Goal: Task Accomplishment & Management: Use online tool/utility

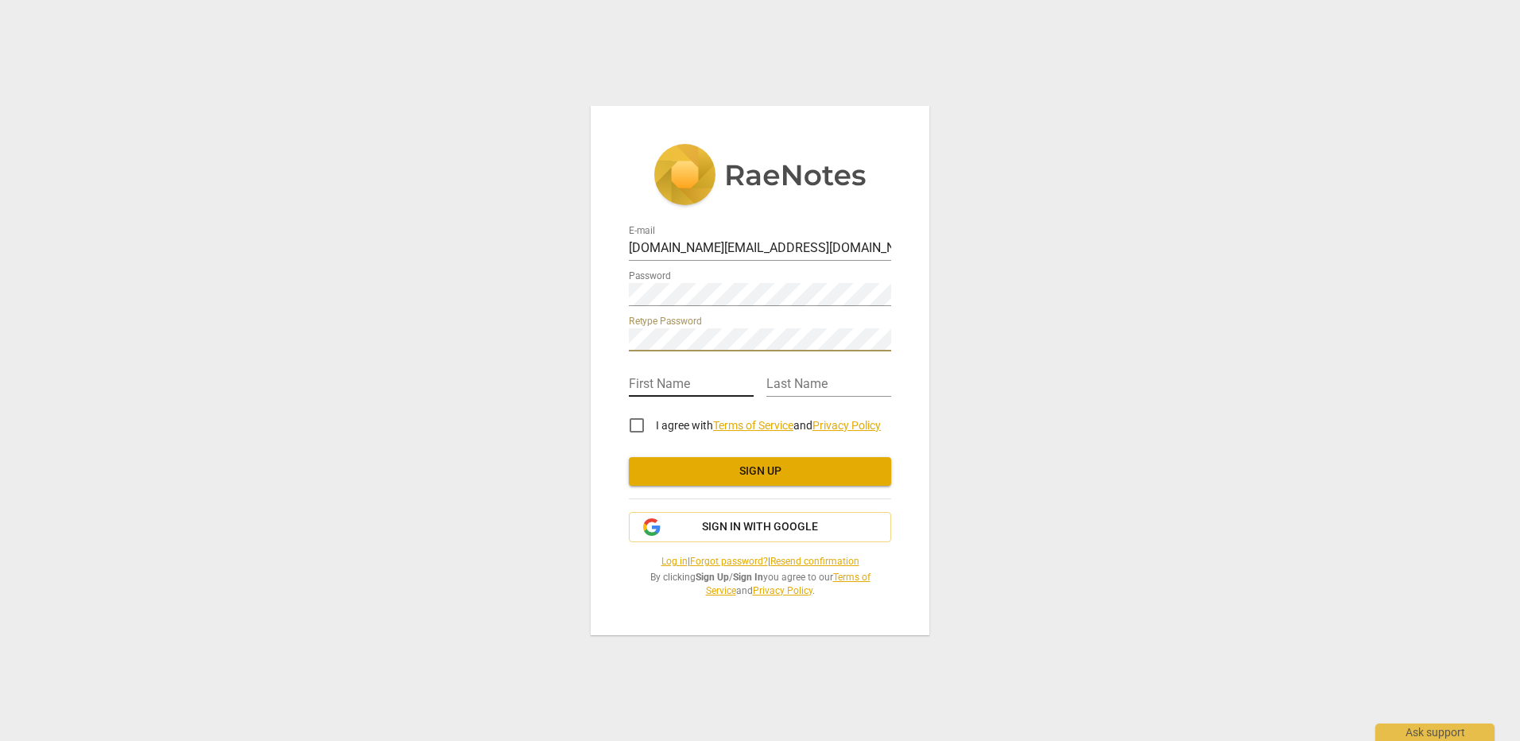
click at [732, 384] on input "text" at bounding box center [691, 385] width 125 height 23
type input "[PERSON_NAME]"
type input "House"
click at [635, 424] on input "I agree with Terms of Service and Privacy Policy" at bounding box center [637, 425] width 38 height 38
checkbox input "true"
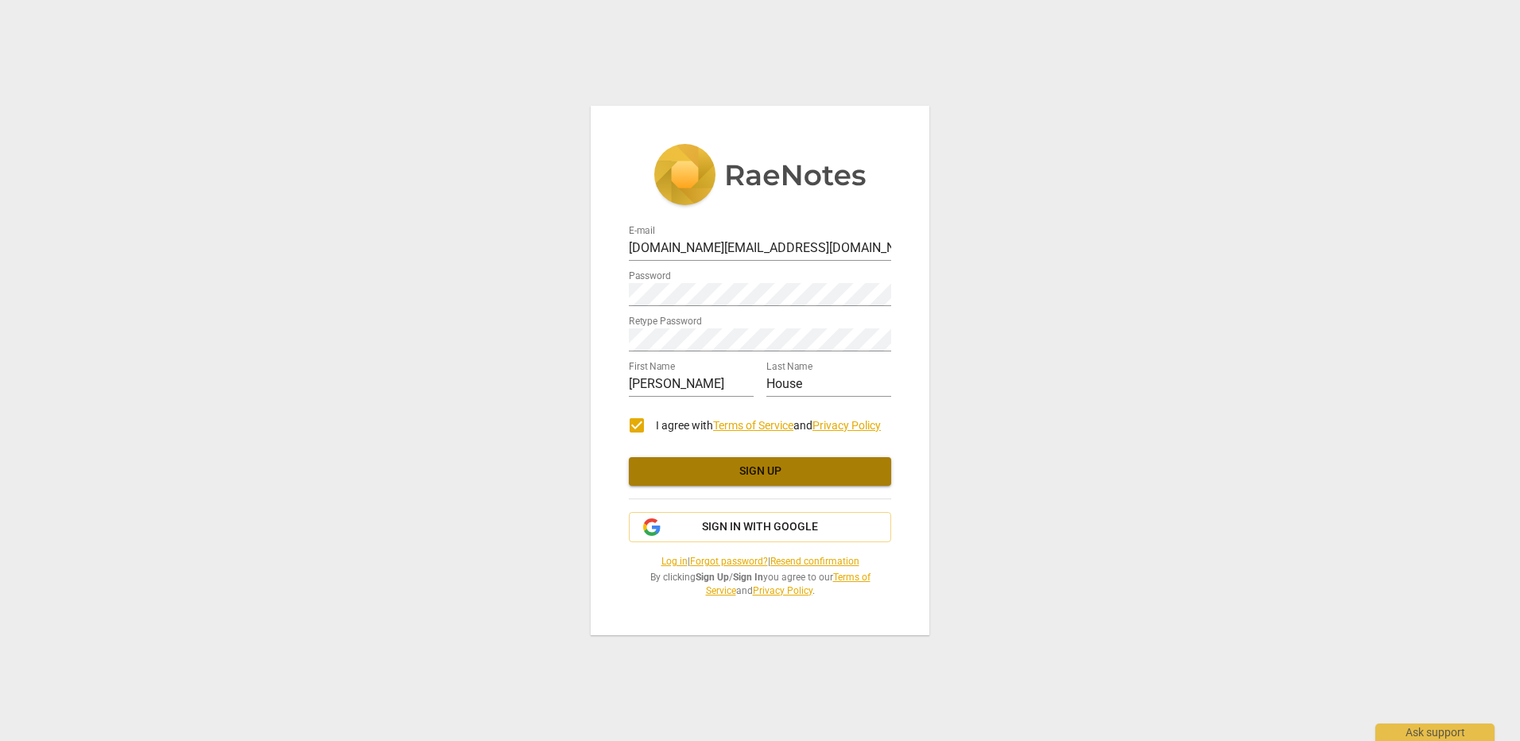
click at [683, 470] on span "Sign up" at bounding box center [760, 471] width 237 height 16
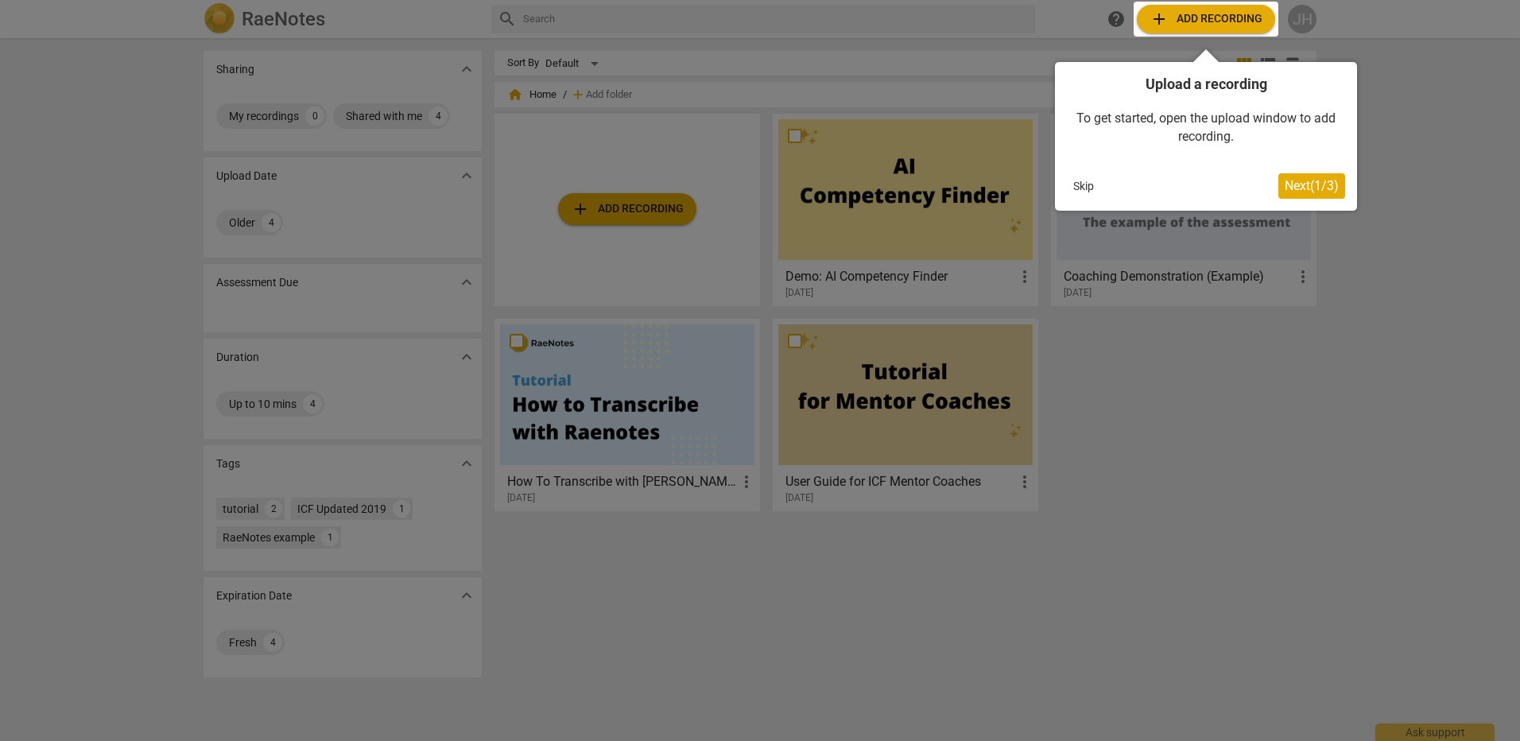
click at [1308, 189] on span "Next ( 1 / 3 )" at bounding box center [1312, 185] width 54 height 15
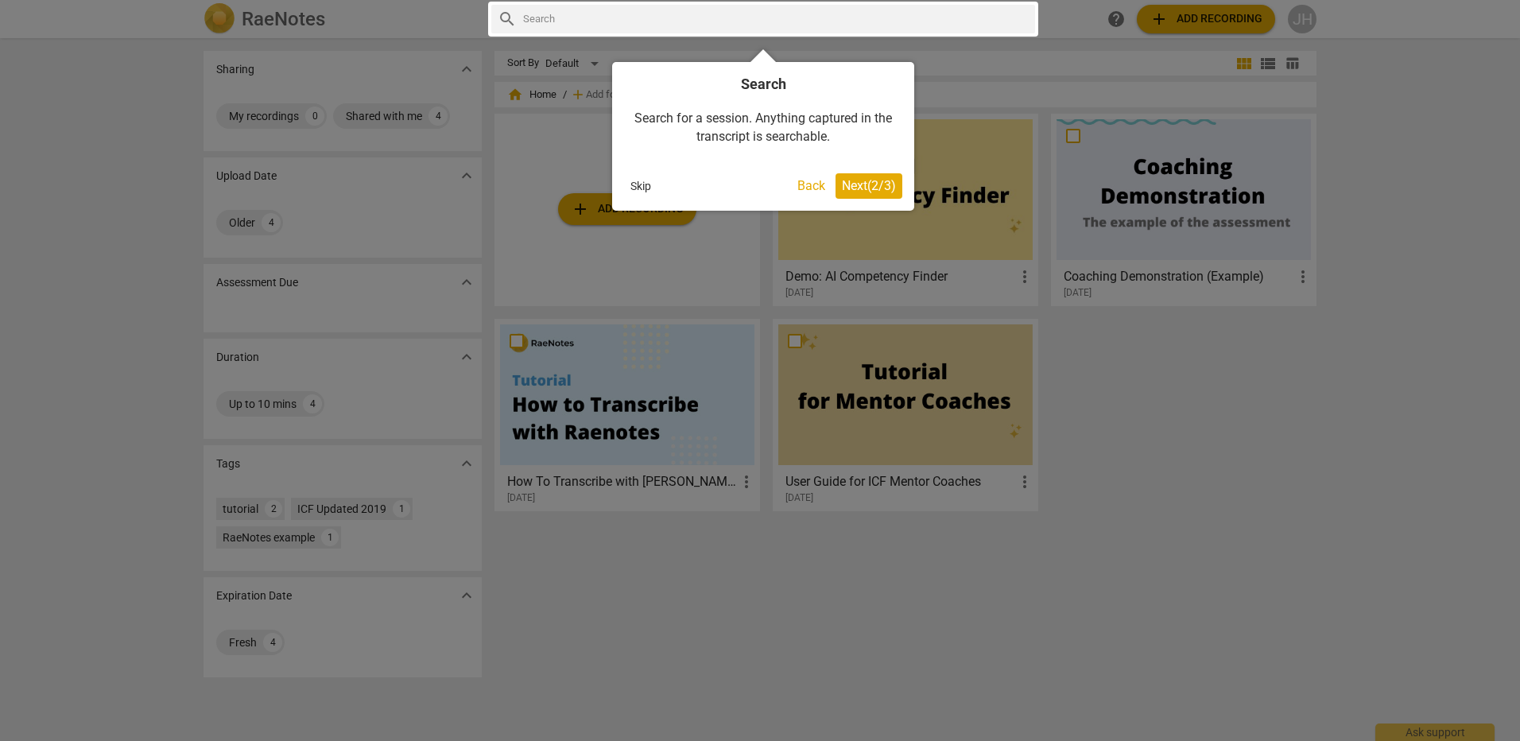
click at [849, 185] on span "Next ( 2 / 3 )" at bounding box center [869, 185] width 54 height 15
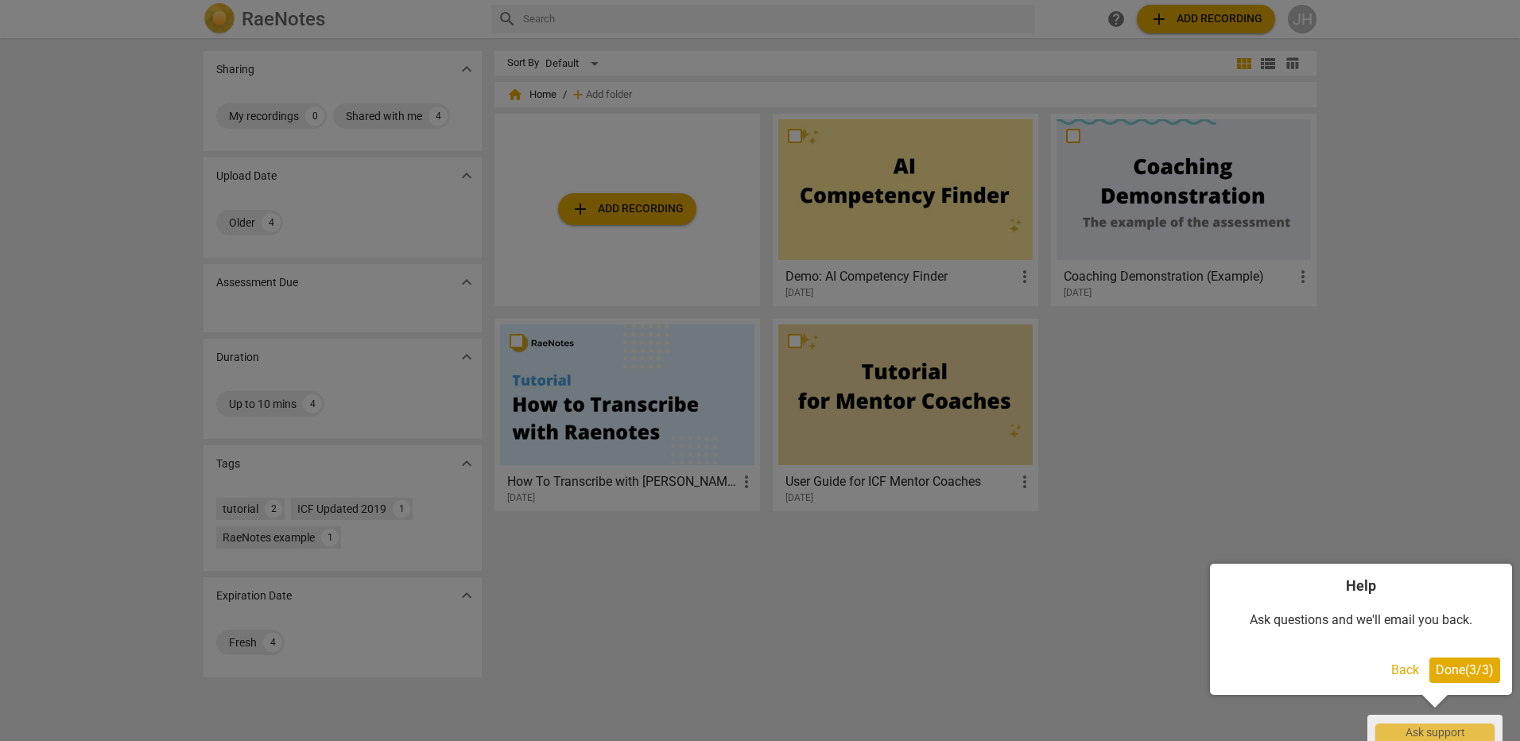
drag, startPoint x: 1448, startPoint y: 676, endPoint x: 1428, endPoint y: 636, distance: 45.5
click at [1449, 676] on span "Done ( 3 / 3 )" at bounding box center [1465, 669] width 58 height 15
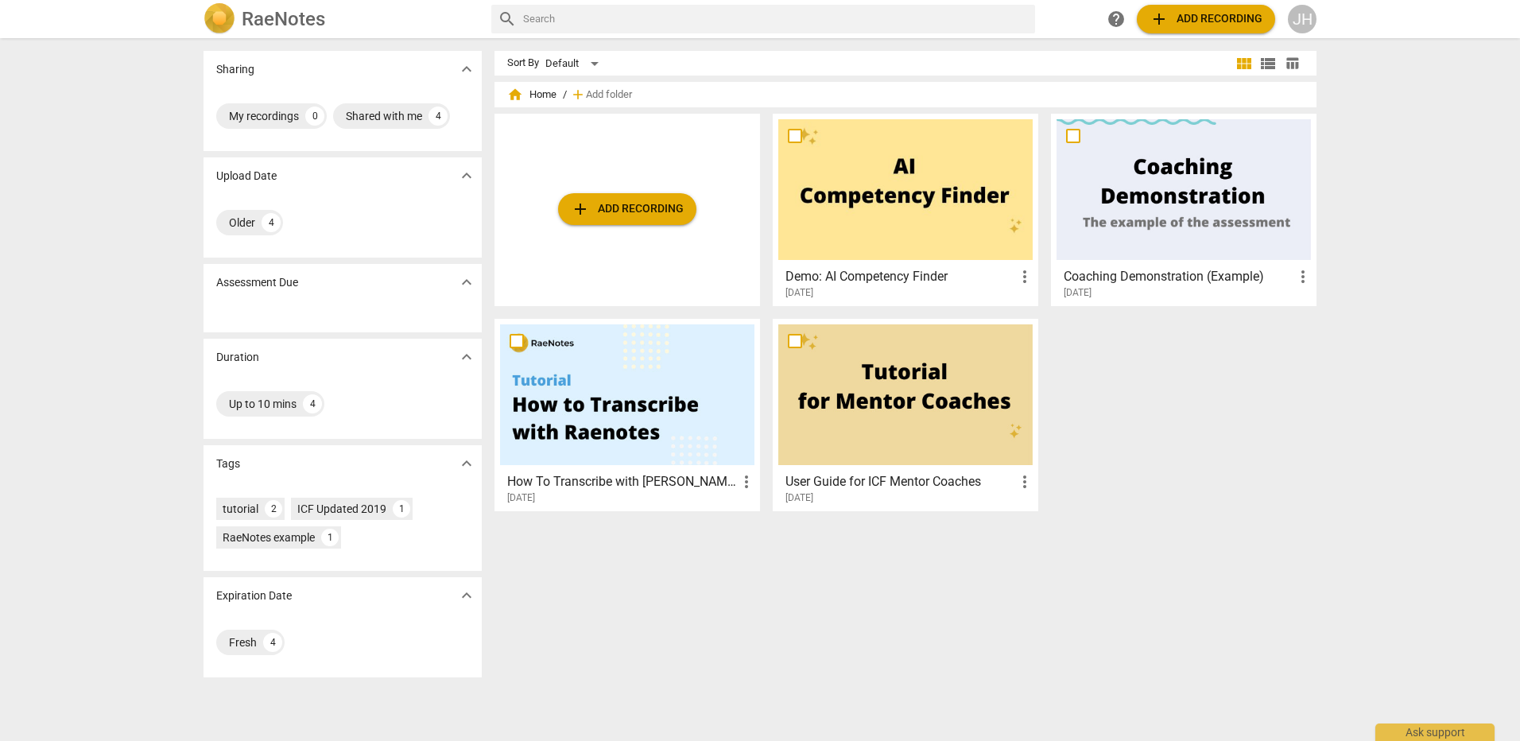
click at [1179, 24] on span "add Add recording" at bounding box center [1205, 19] width 113 height 19
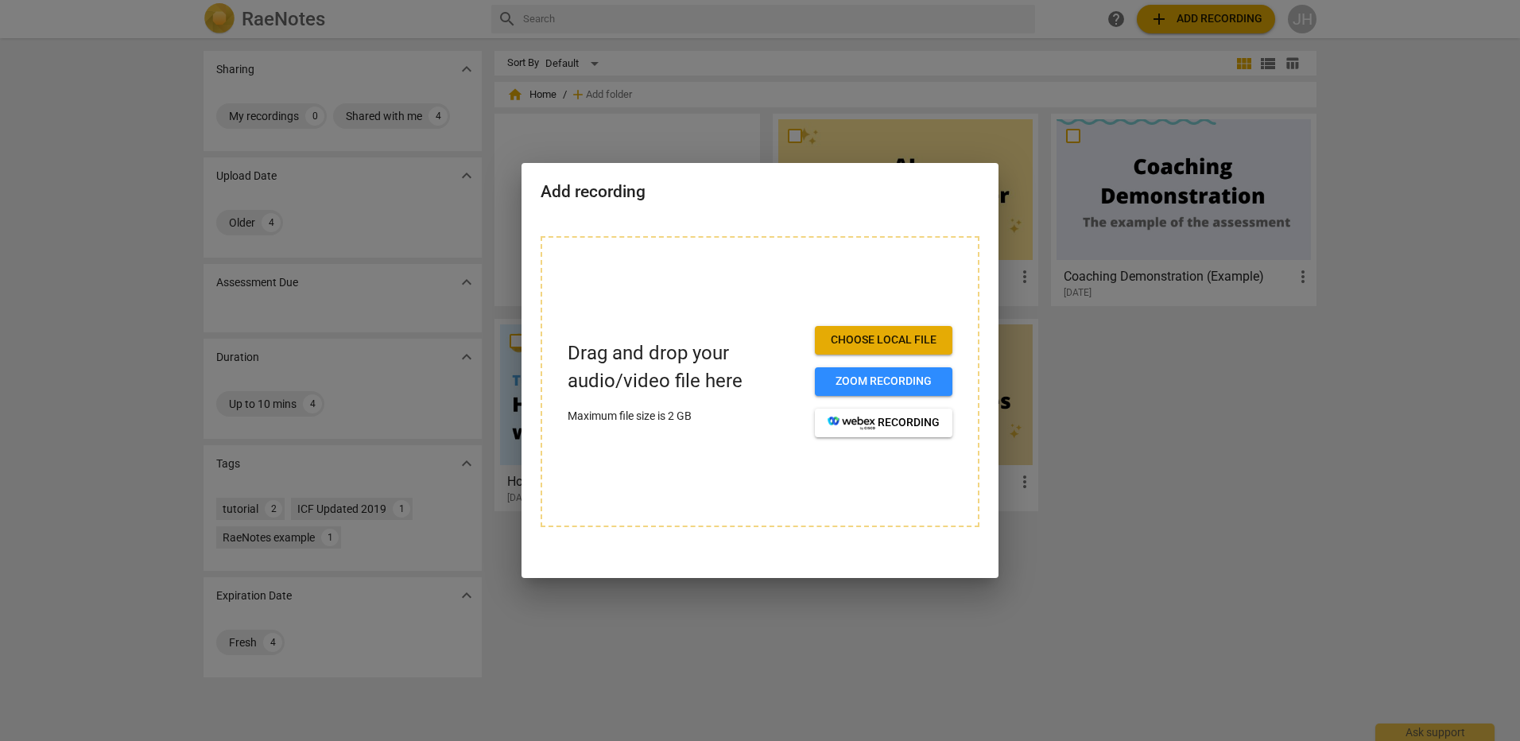
click at [838, 336] on span "Choose local file" at bounding box center [884, 340] width 112 height 16
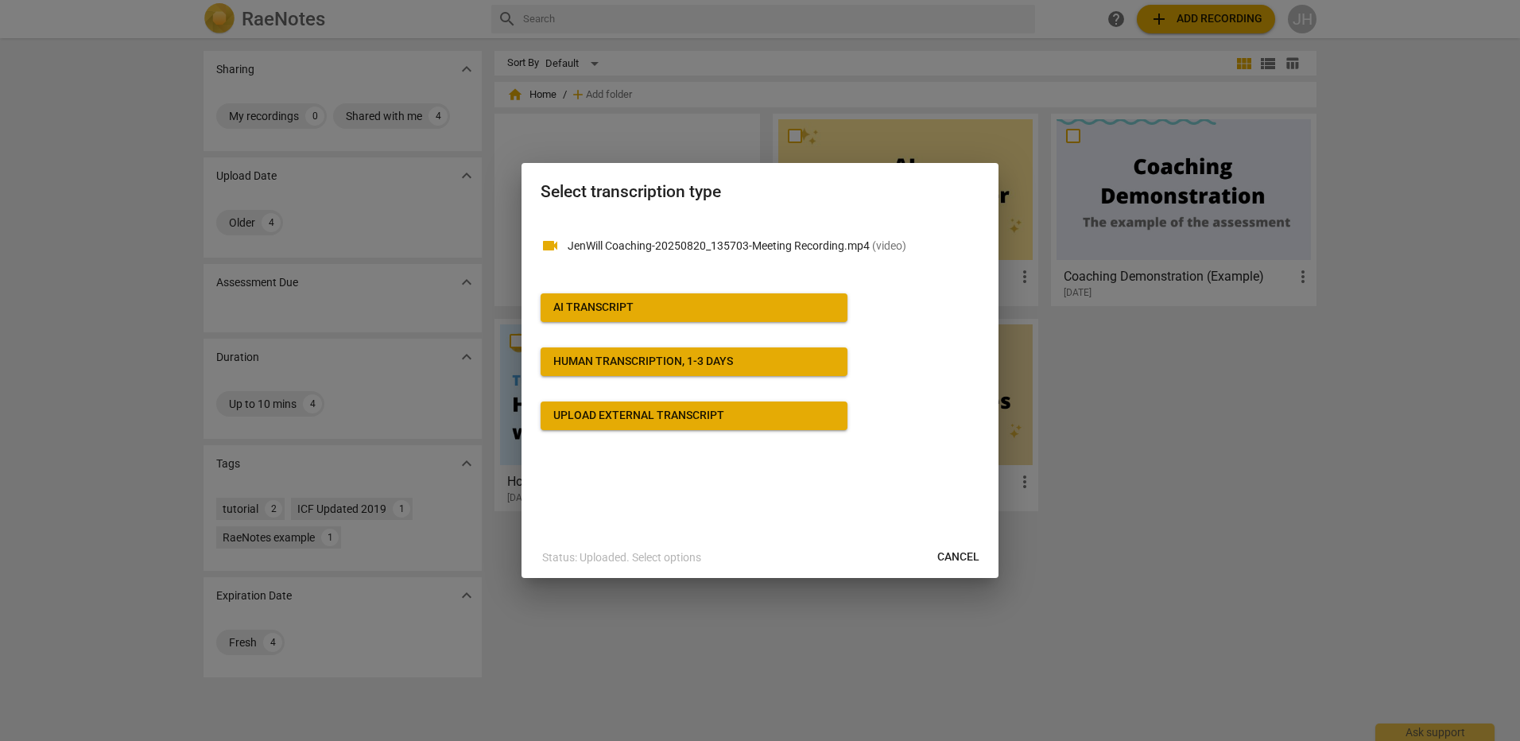
click at [681, 418] on div "Upload external transcript" at bounding box center [638, 416] width 171 height 16
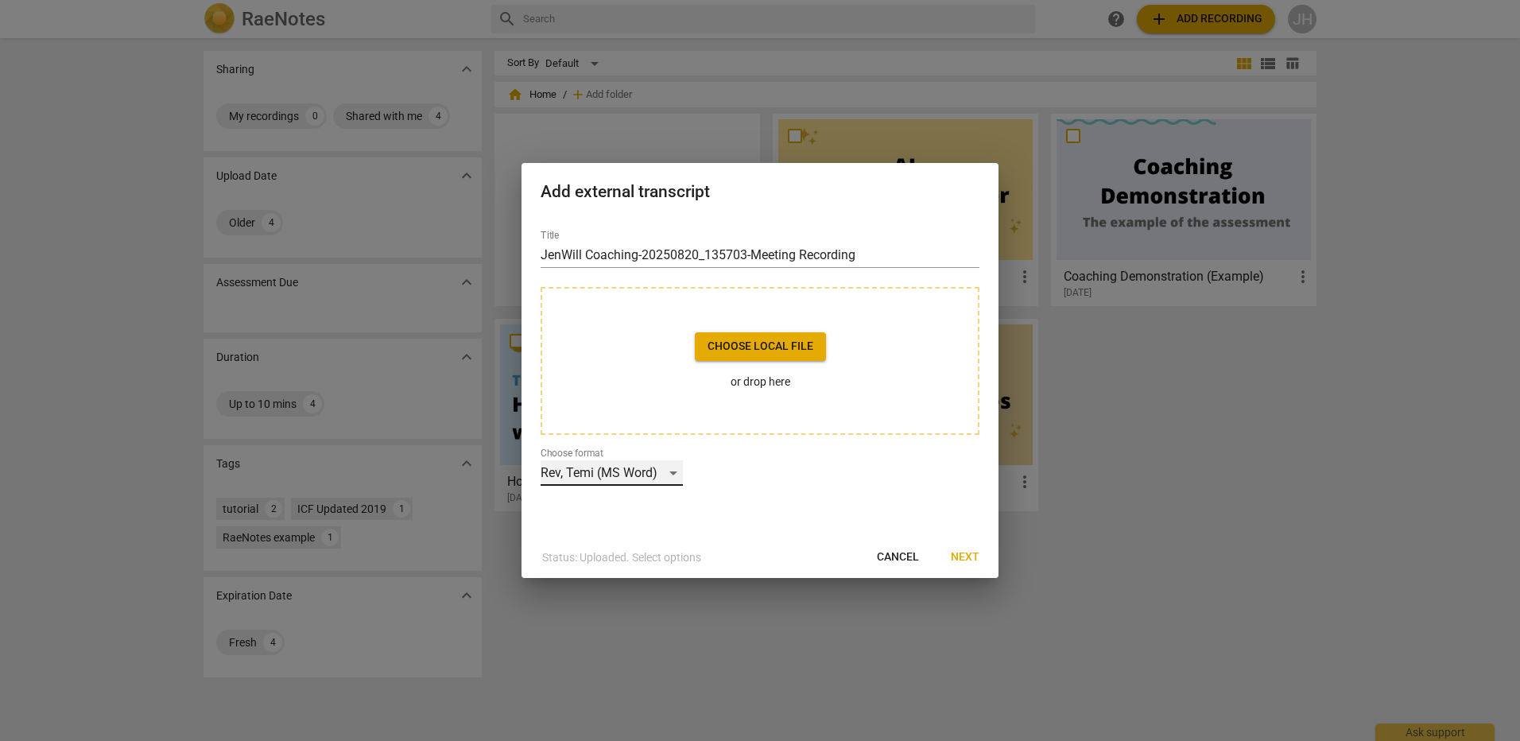
click at [673, 478] on div "Rev, Temi (MS Word)" at bounding box center [612, 472] width 142 height 25
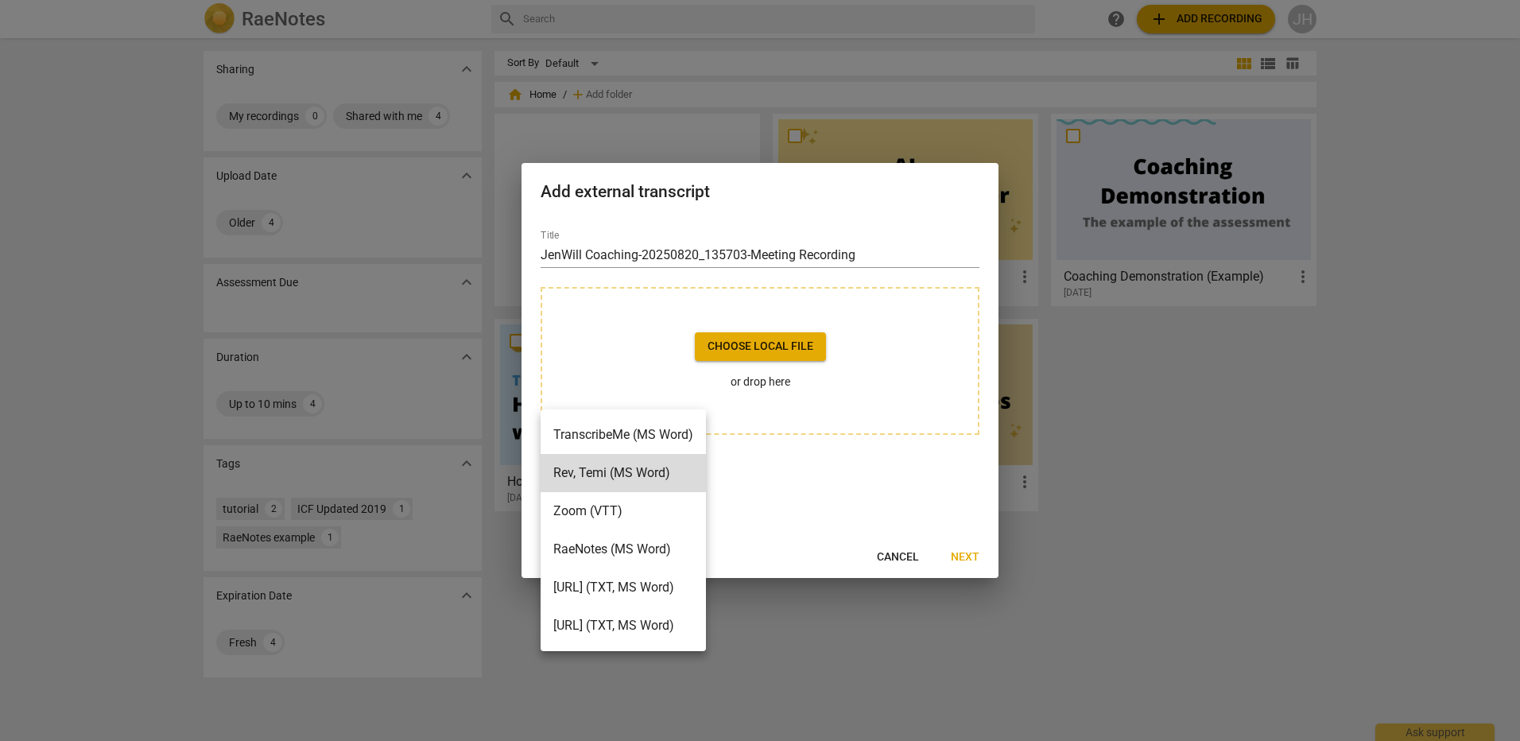
click at [883, 508] on div at bounding box center [760, 370] width 1520 height 741
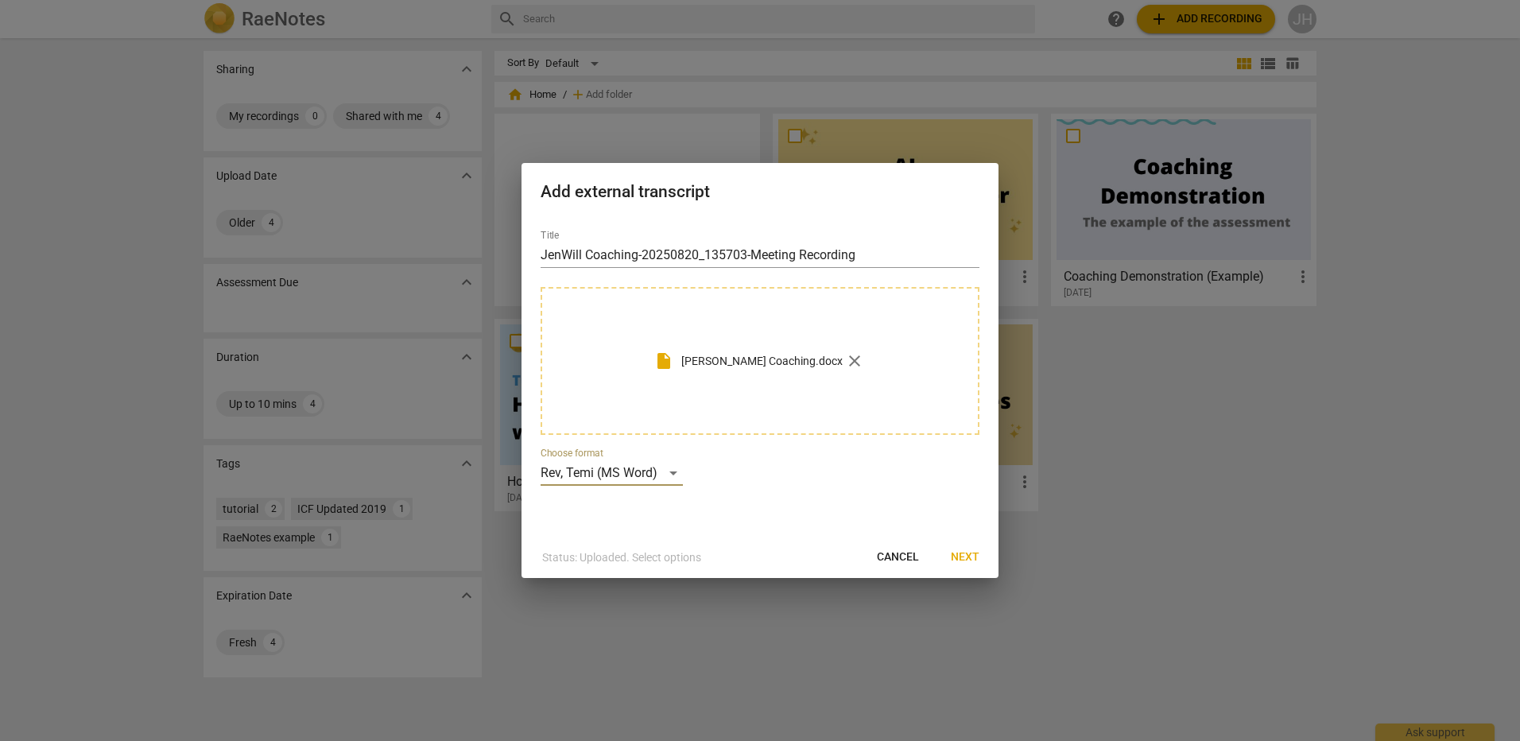
click at [969, 556] on span "Next" at bounding box center [965, 557] width 29 height 16
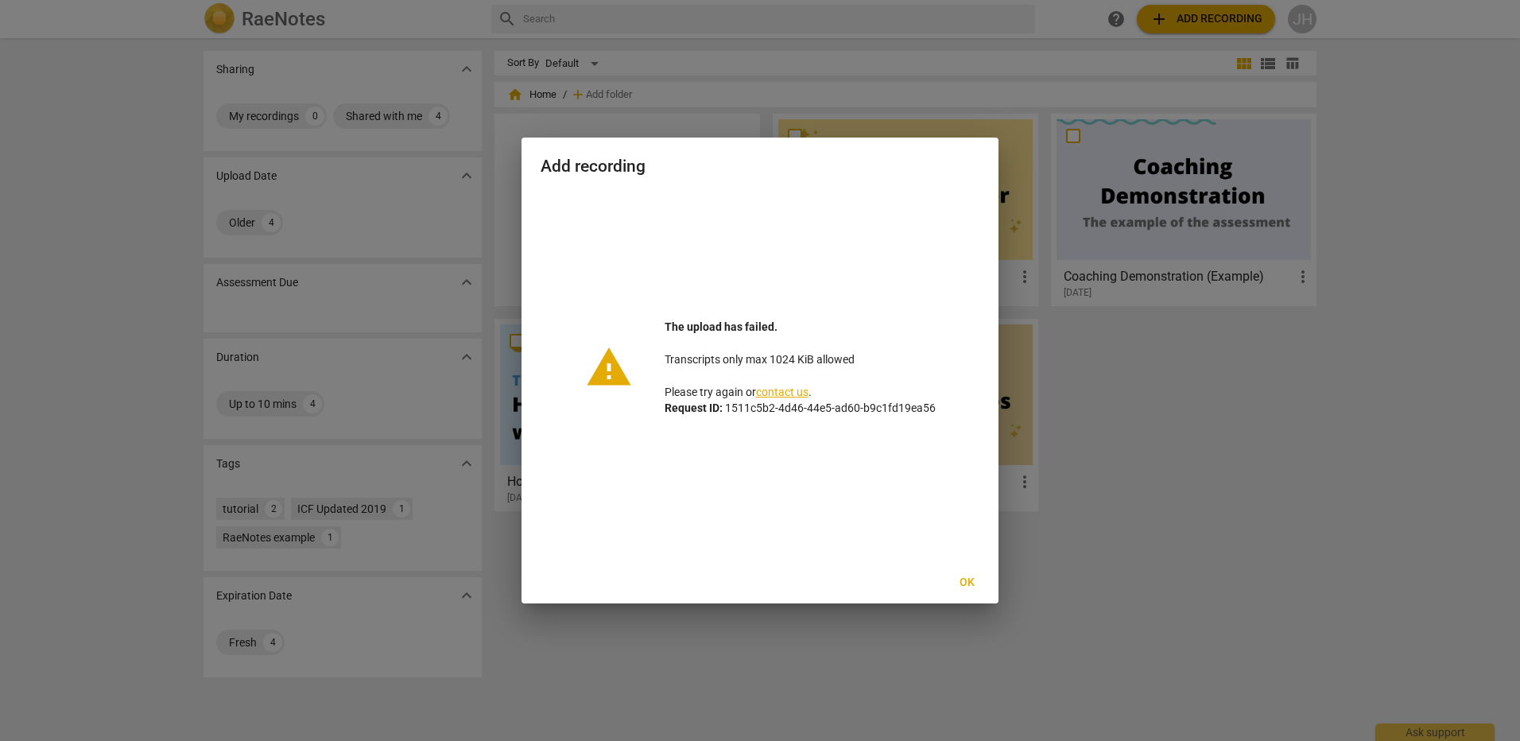
click at [964, 577] on span "Ok" at bounding box center [966, 583] width 25 height 16
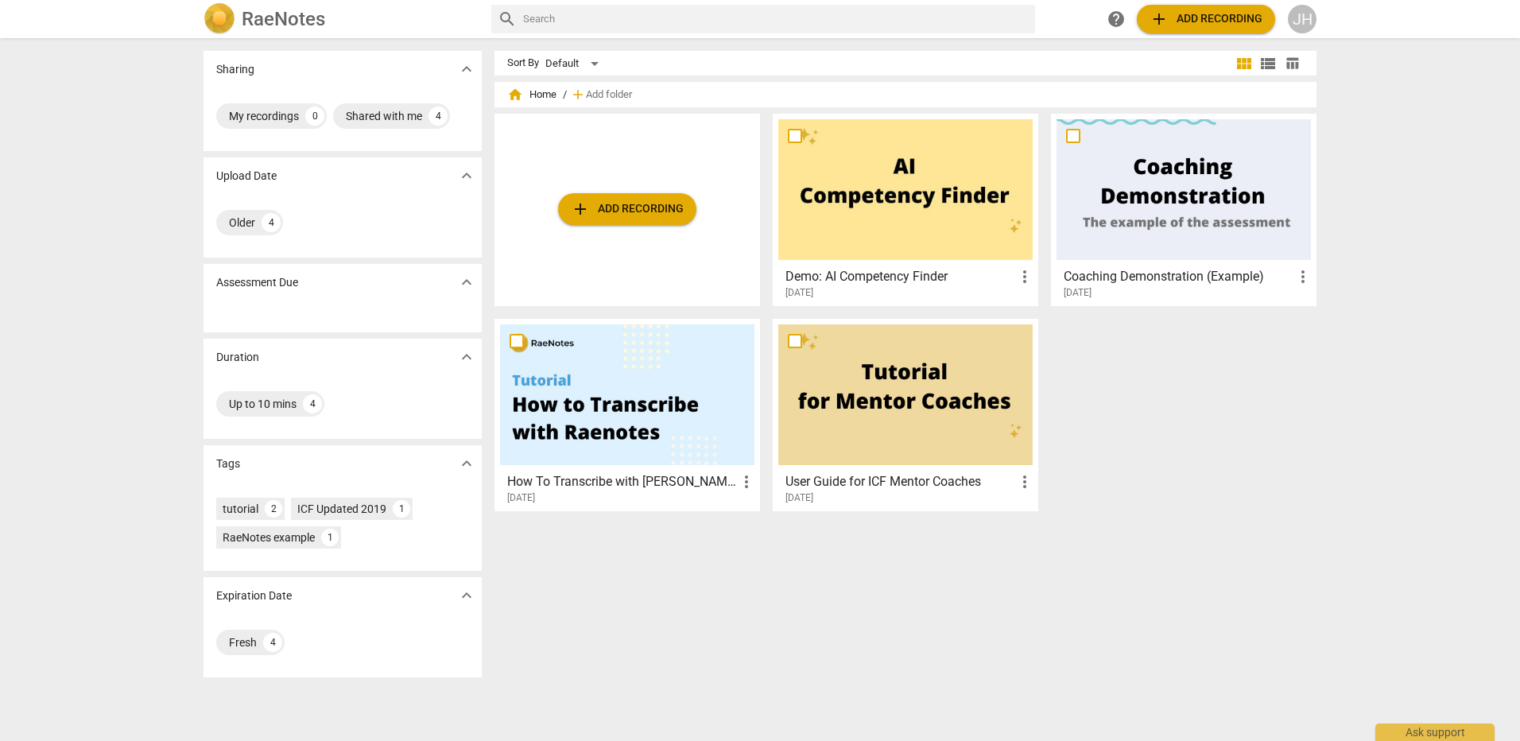
click at [659, 211] on span "add Add recording" at bounding box center [627, 209] width 113 height 19
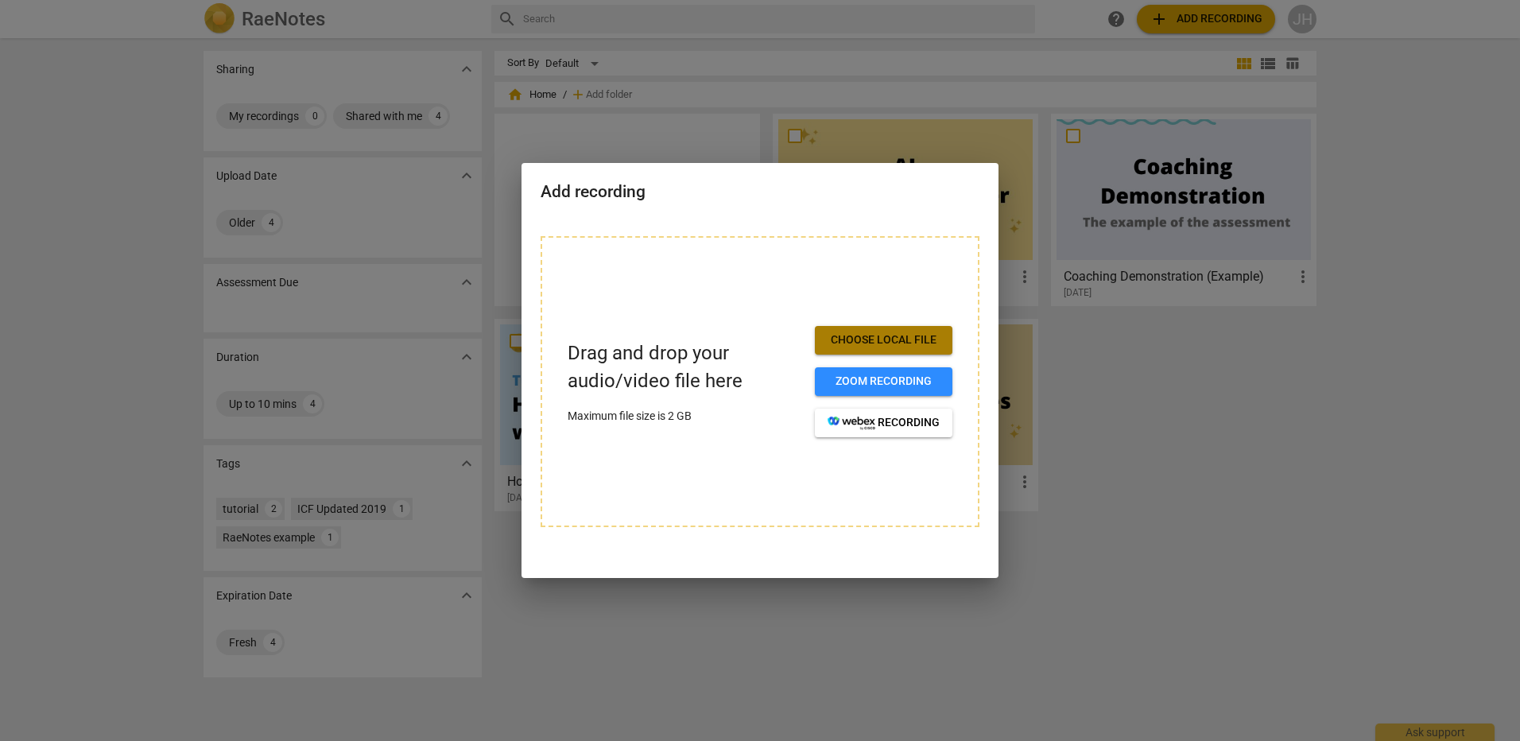
click at [829, 335] on span "Choose local file" at bounding box center [884, 340] width 112 height 16
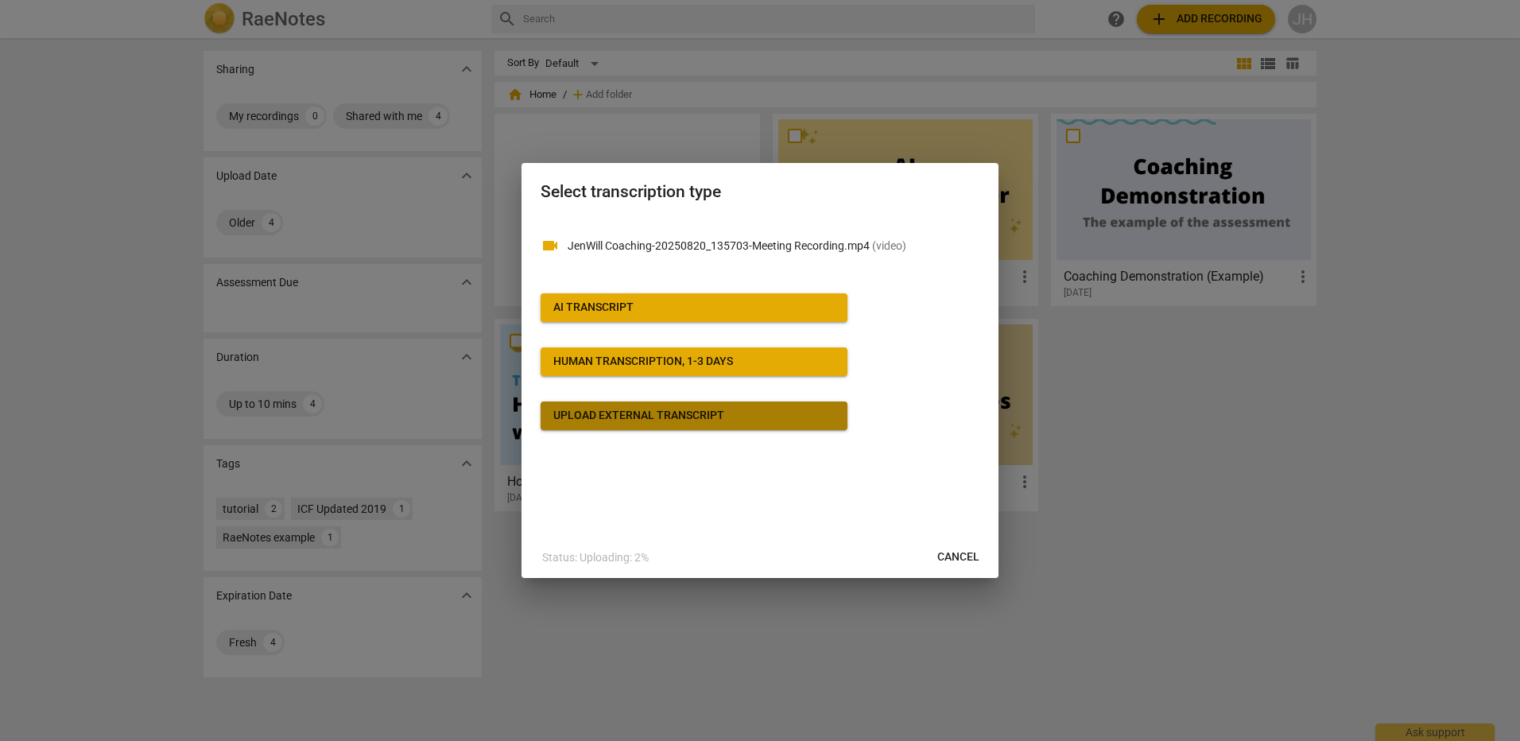
click at [714, 409] on div "Upload external transcript" at bounding box center [638, 416] width 171 height 16
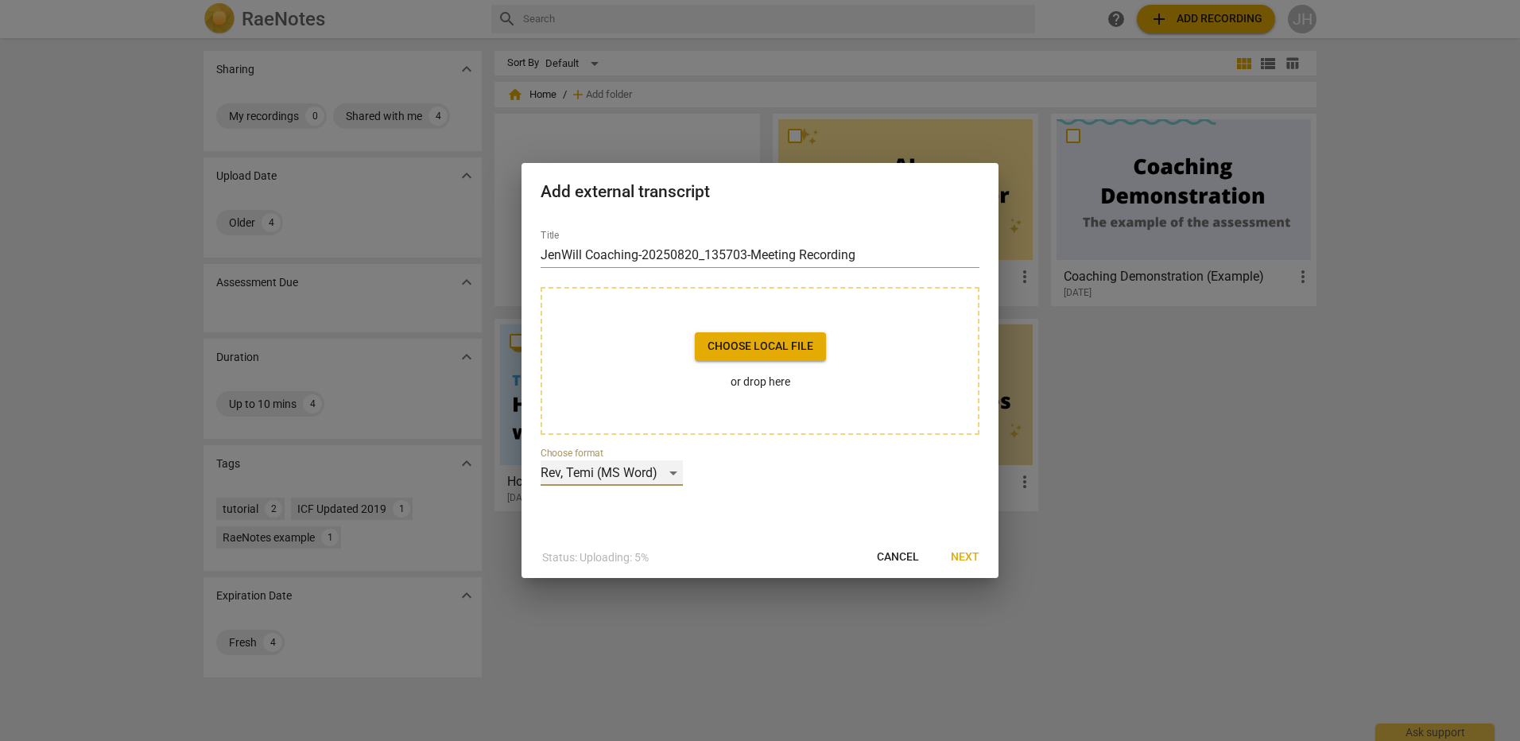
click at [665, 475] on div "Rev, Temi (MS Word)" at bounding box center [612, 472] width 142 height 25
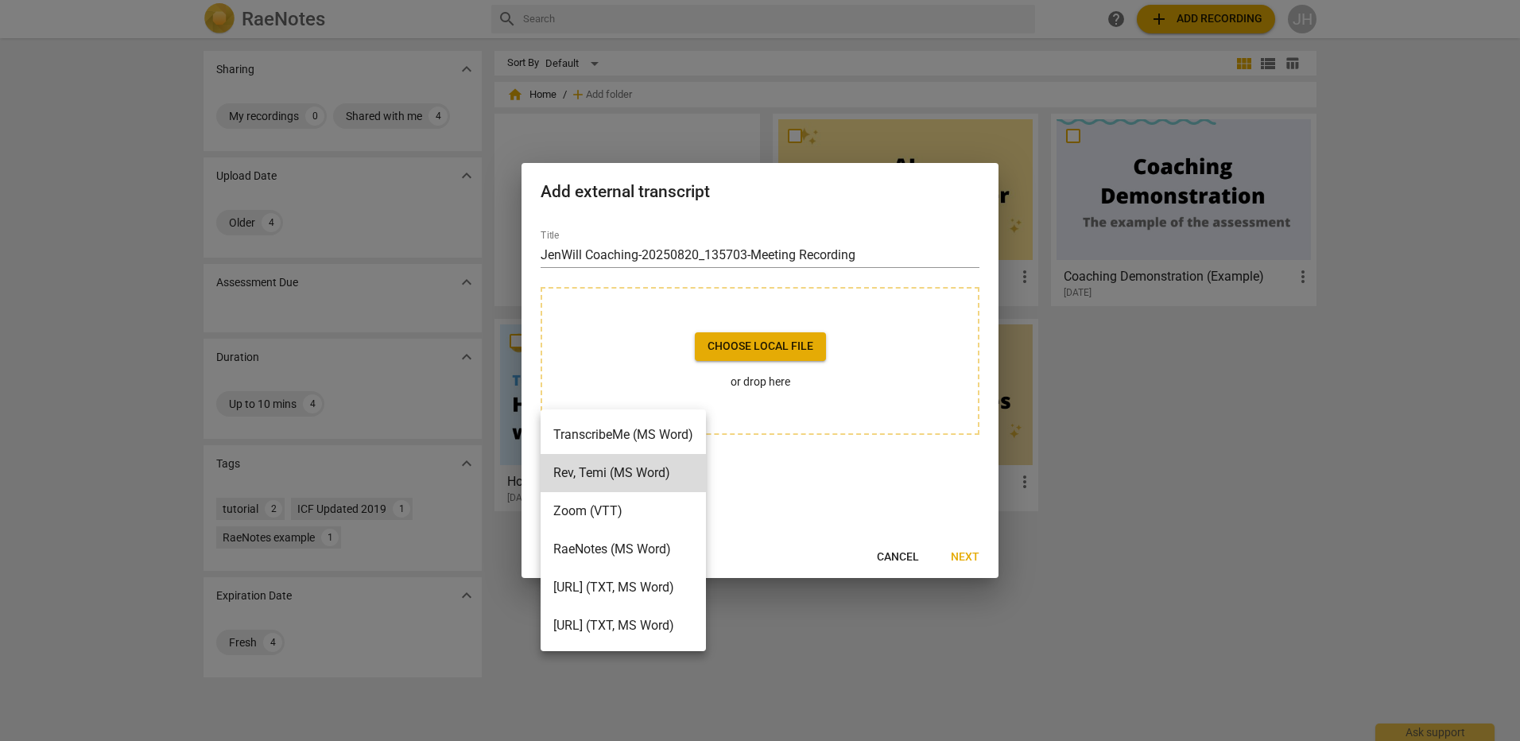
click at [646, 520] on li "Zoom (VTT)" at bounding box center [623, 511] width 165 height 38
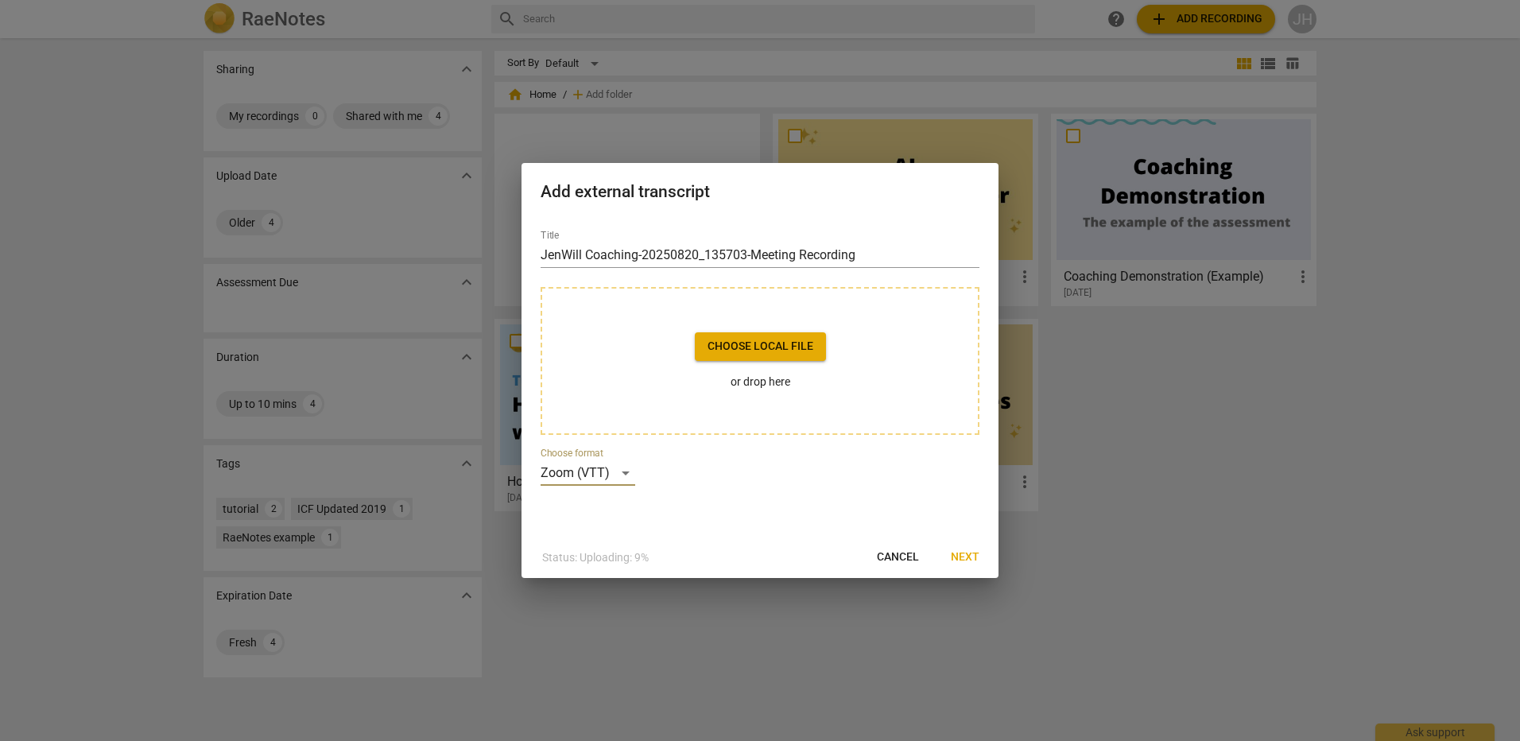
click at [782, 338] on button "Choose local file" at bounding box center [760, 346] width 131 height 29
click at [967, 557] on span "Next" at bounding box center [965, 557] width 29 height 16
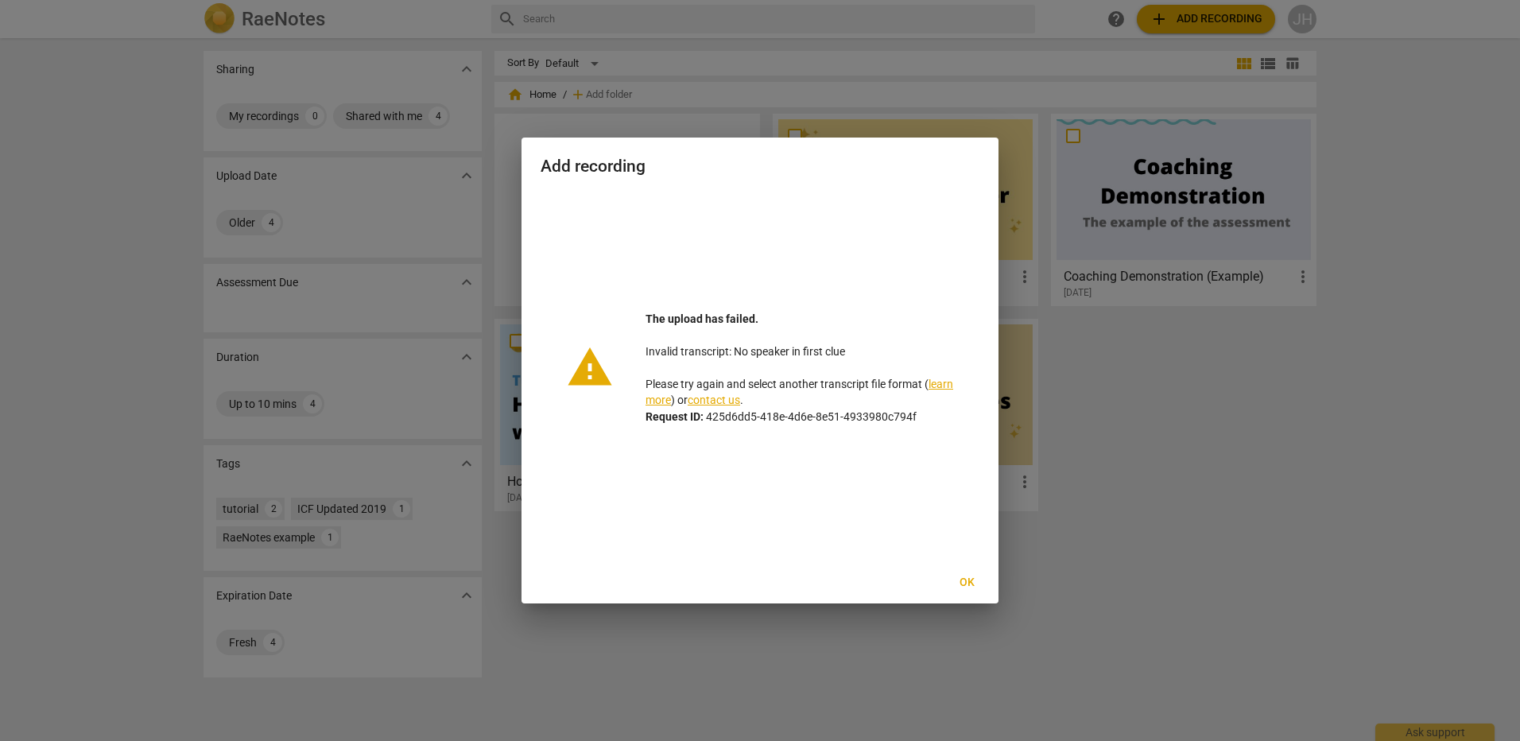
click at [962, 580] on span "Ok" at bounding box center [966, 583] width 25 height 16
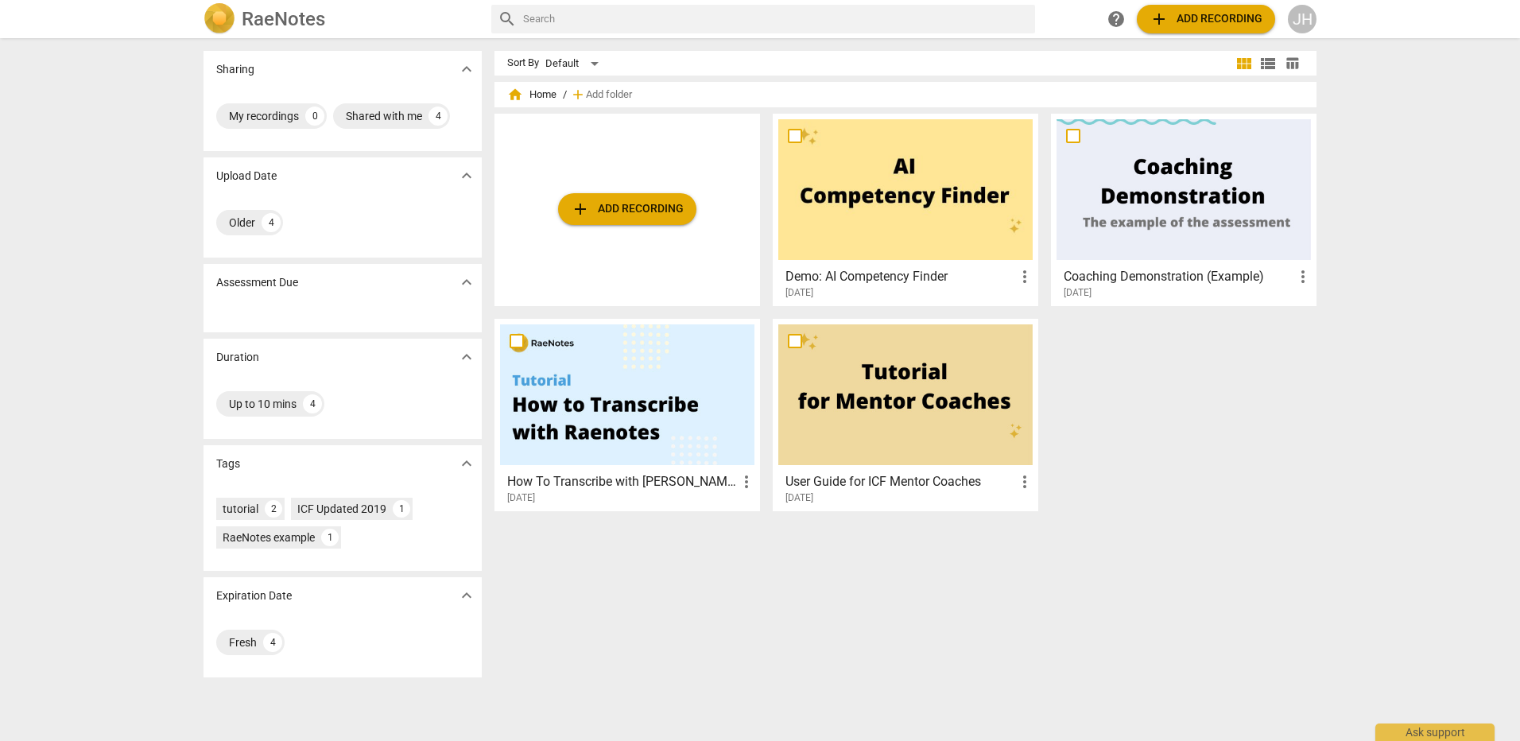
click at [634, 196] on button "add Add recording" at bounding box center [627, 209] width 138 height 32
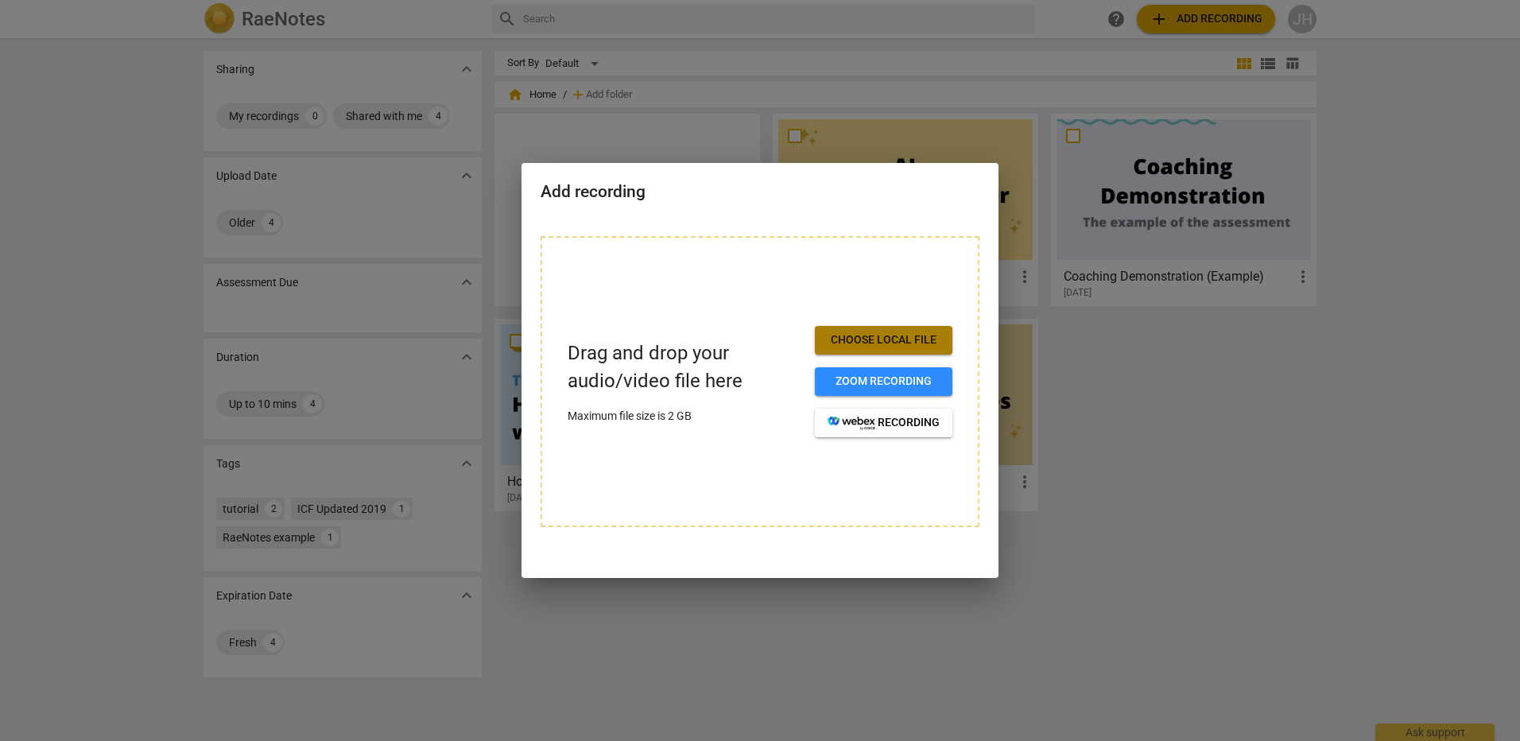
click at [851, 341] on span "Choose local file" at bounding box center [884, 340] width 112 height 16
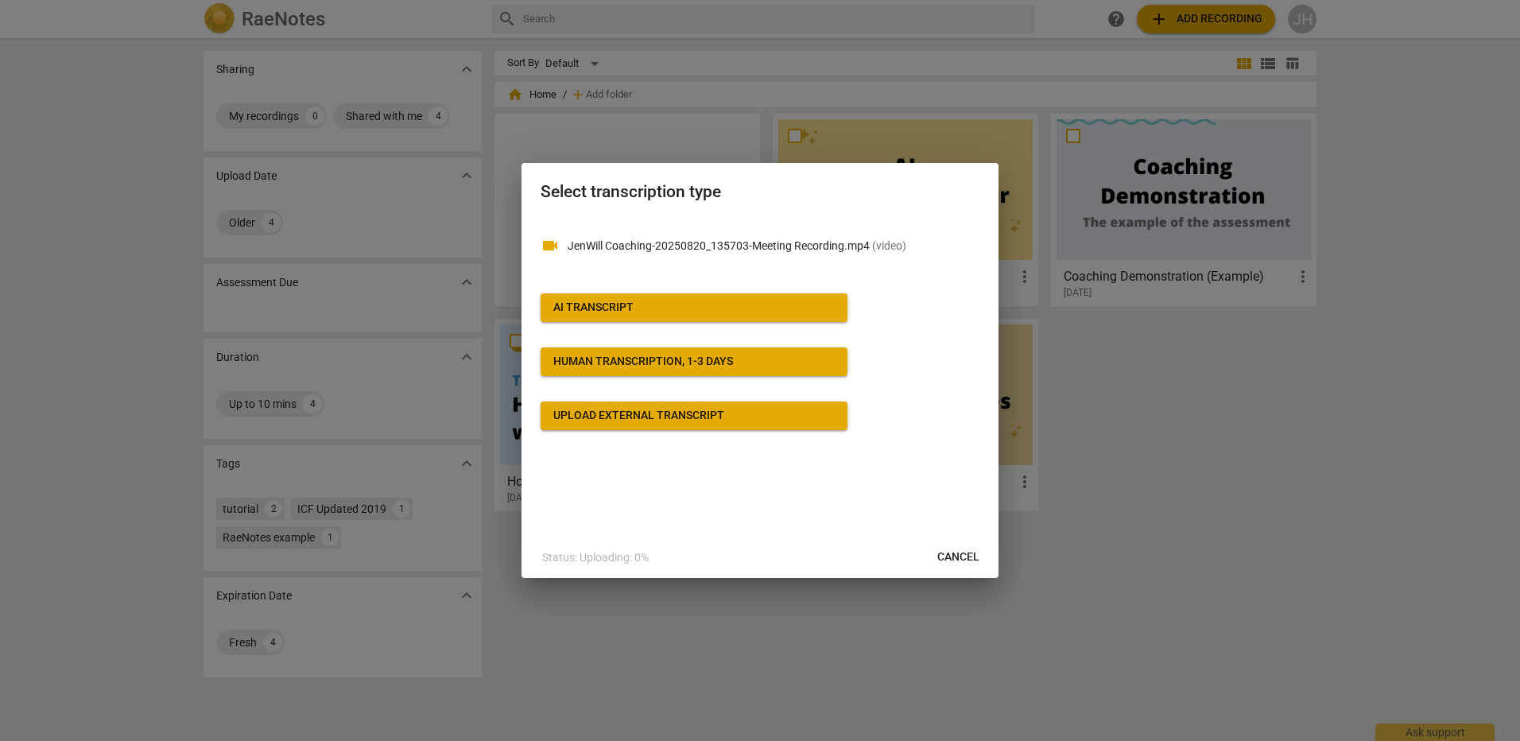
click at [680, 304] on span "AI Transcript" at bounding box center [693, 308] width 281 height 16
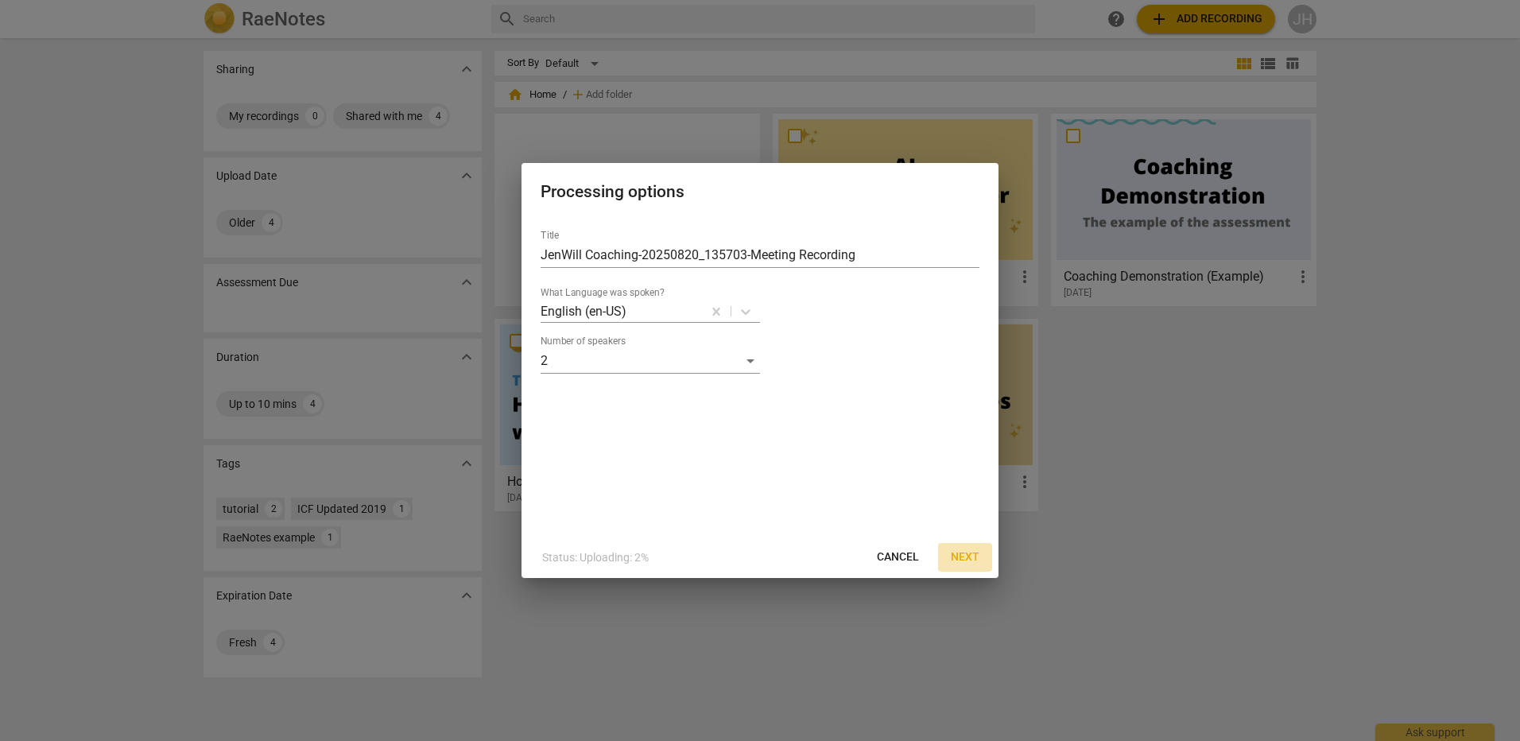
click at [962, 554] on span "Next" at bounding box center [965, 557] width 29 height 16
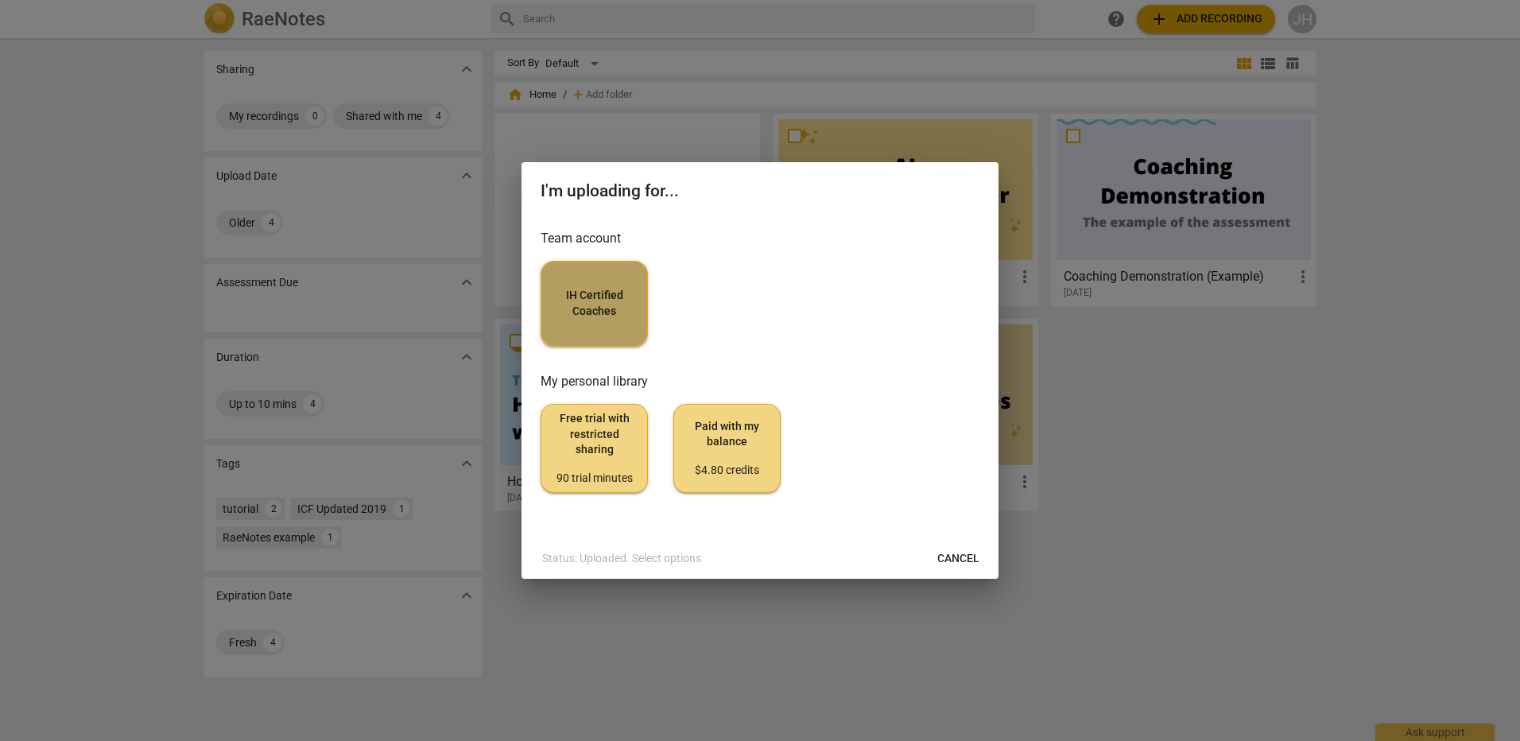
click at [588, 331] on button "IH Certified Coaches" at bounding box center [594, 304] width 107 height 86
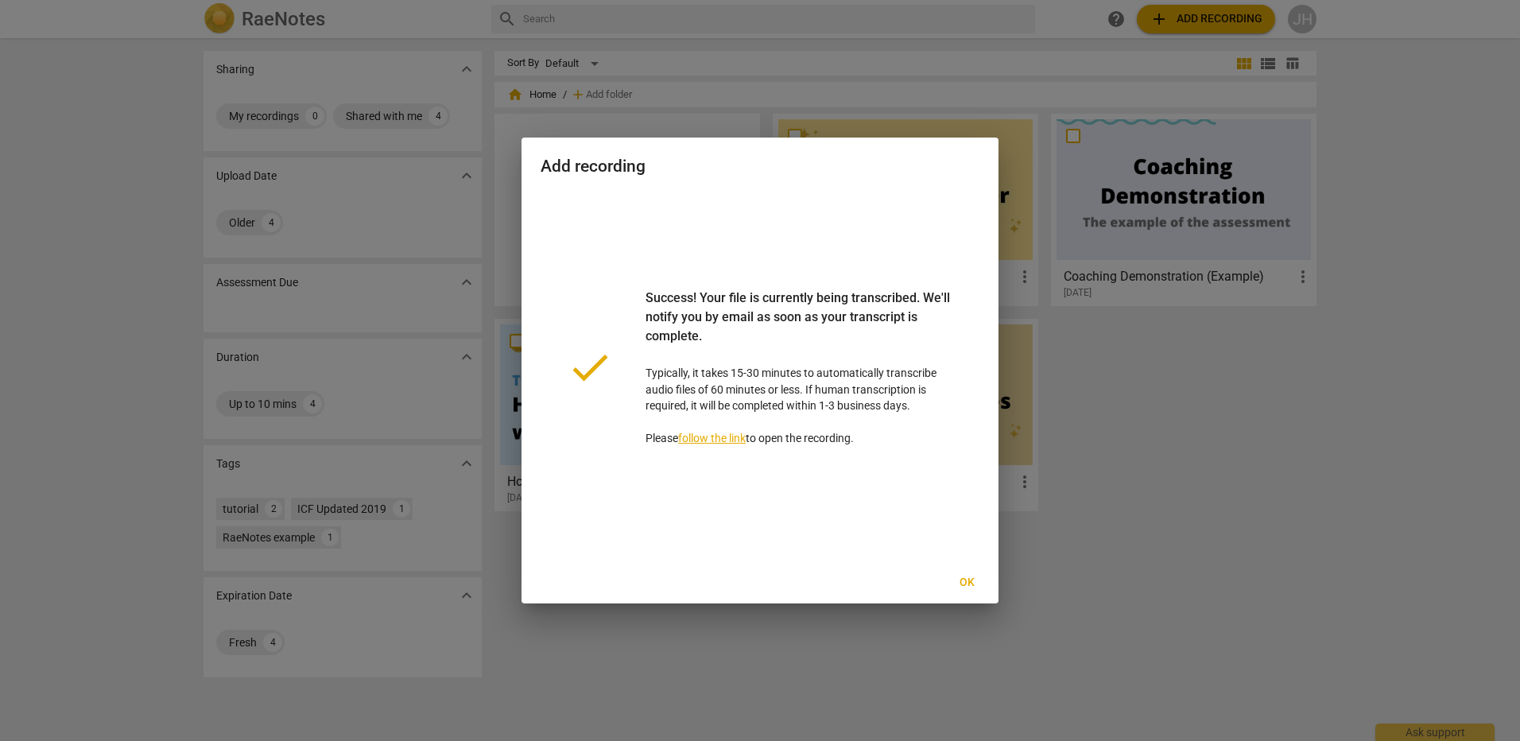
click at [720, 436] on link "follow the link" at bounding box center [712, 438] width 68 height 13
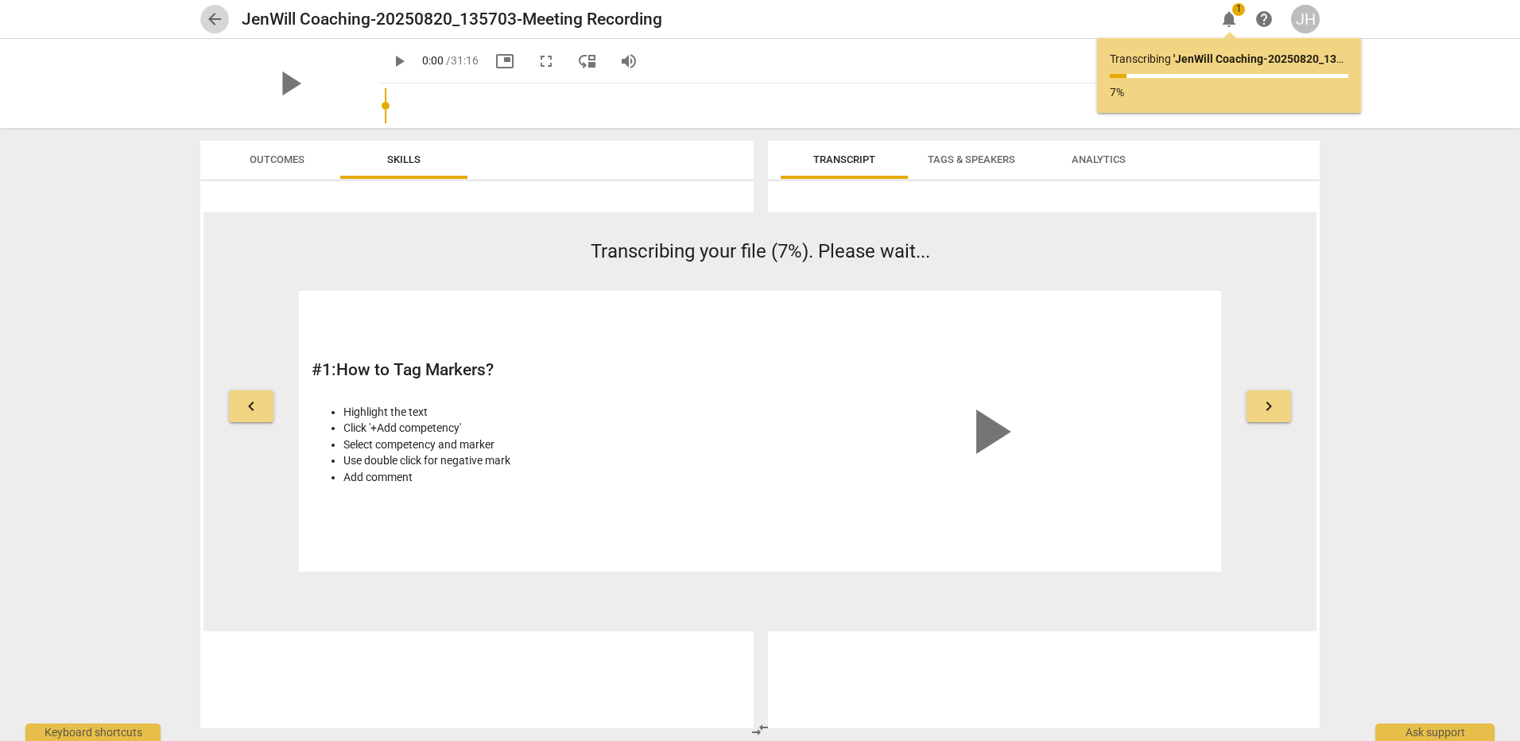
click at [222, 16] on span "arrow_back" at bounding box center [214, 19] width 19 height 19
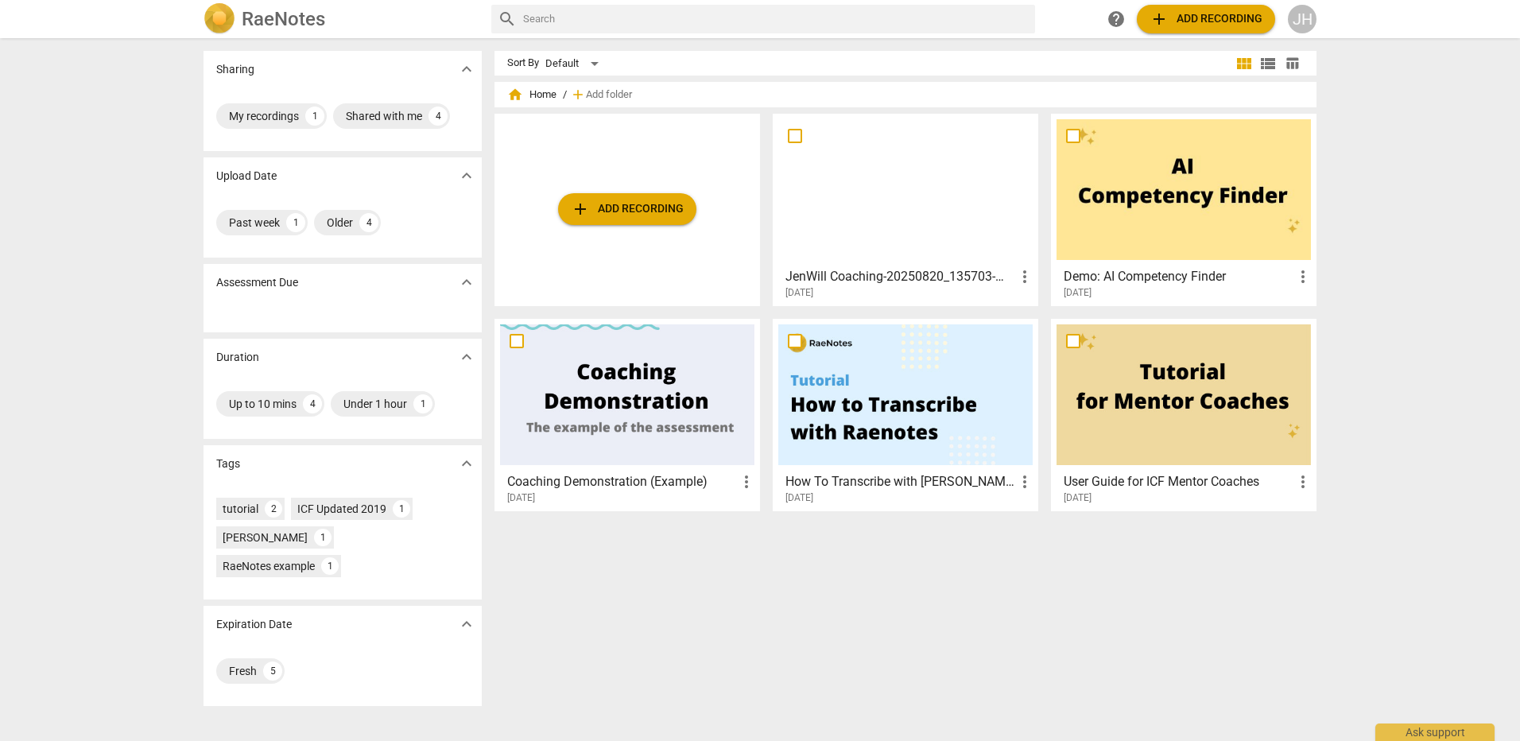
click at [659, 394] on div at bounding box center [627, 394] width 254 height 141
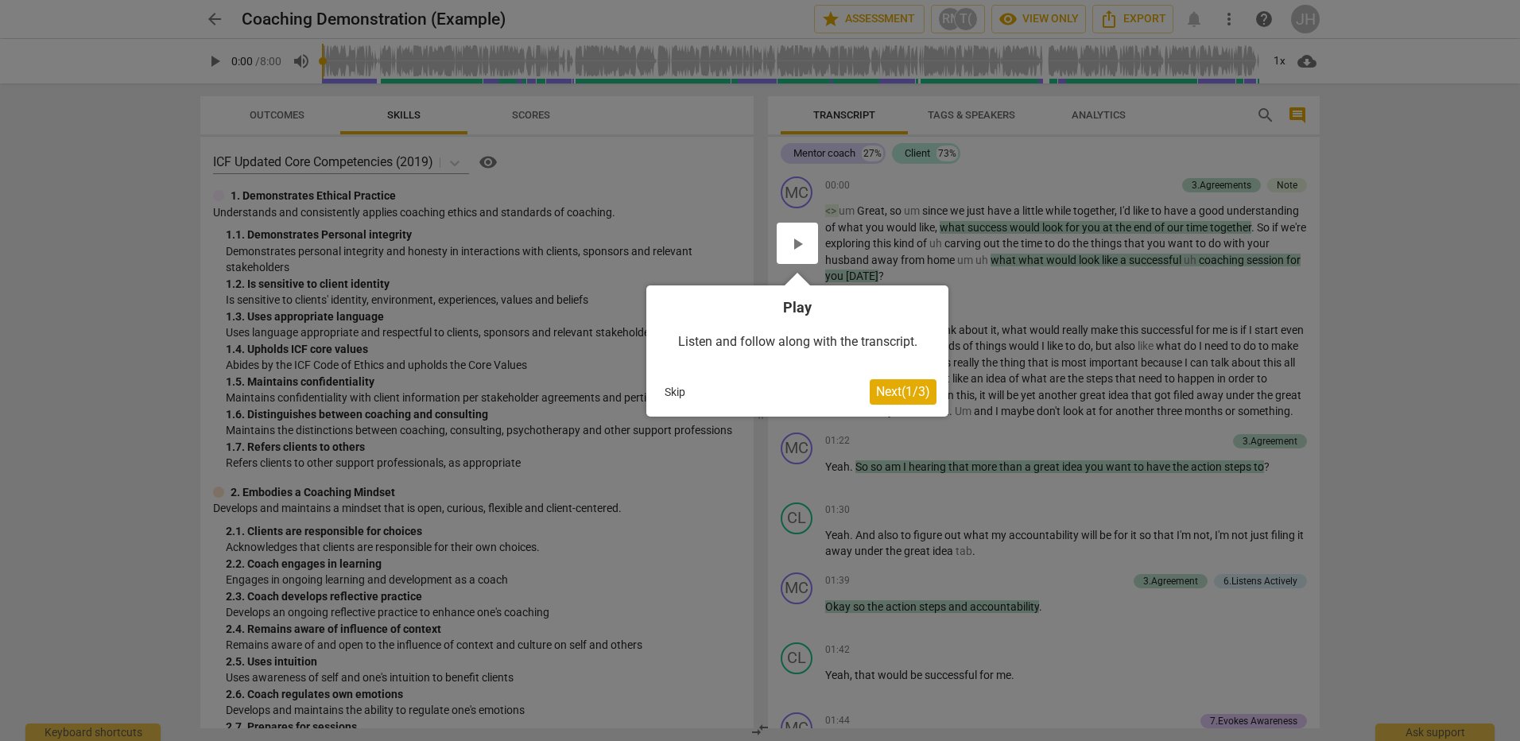
click at [903, 384] on span "Next ( 1 / 3 )" at bounding box center [903, 391] width 54 height 15
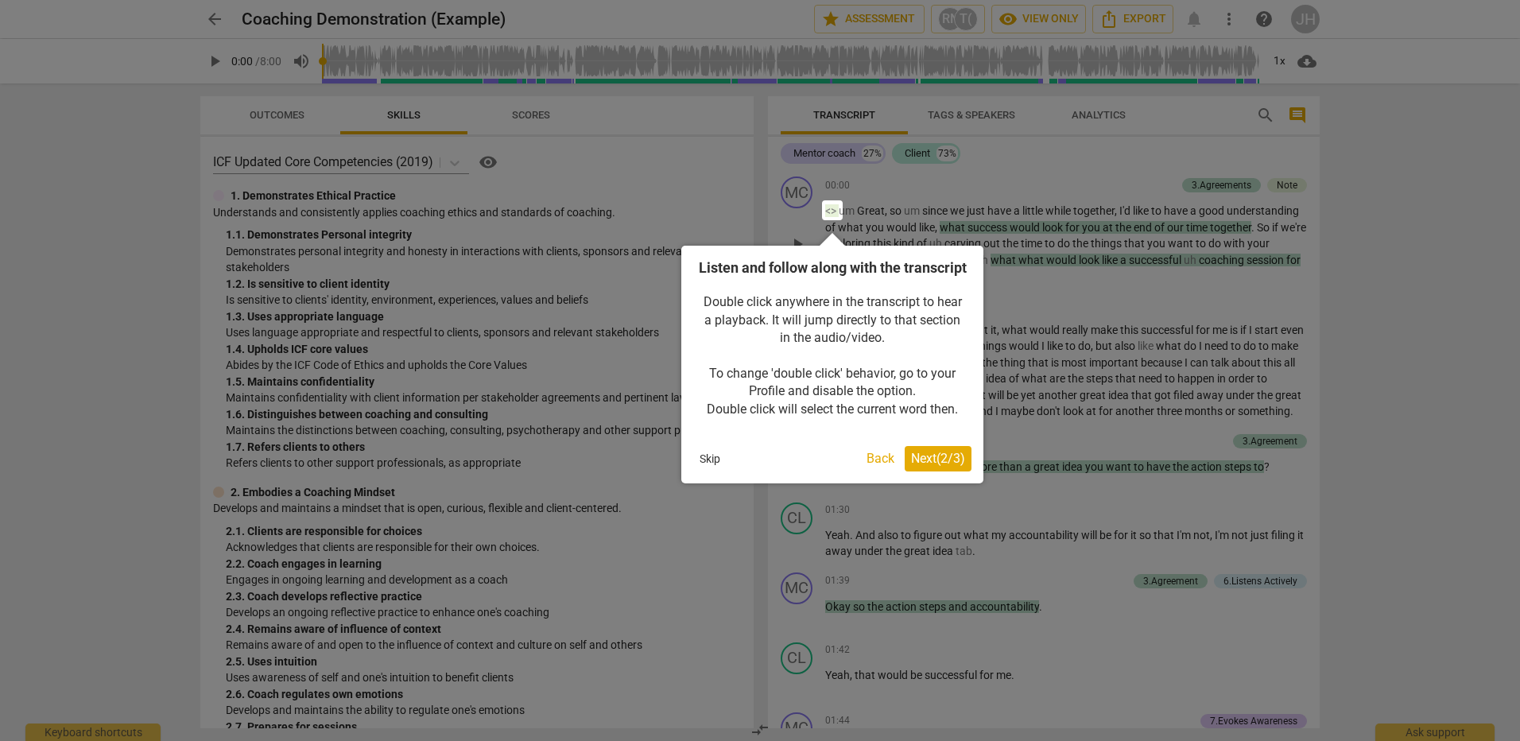
click at [942, 466] on span "Next ( 2 / 3 )" at bounding box center [938, 458] width 54 height 15
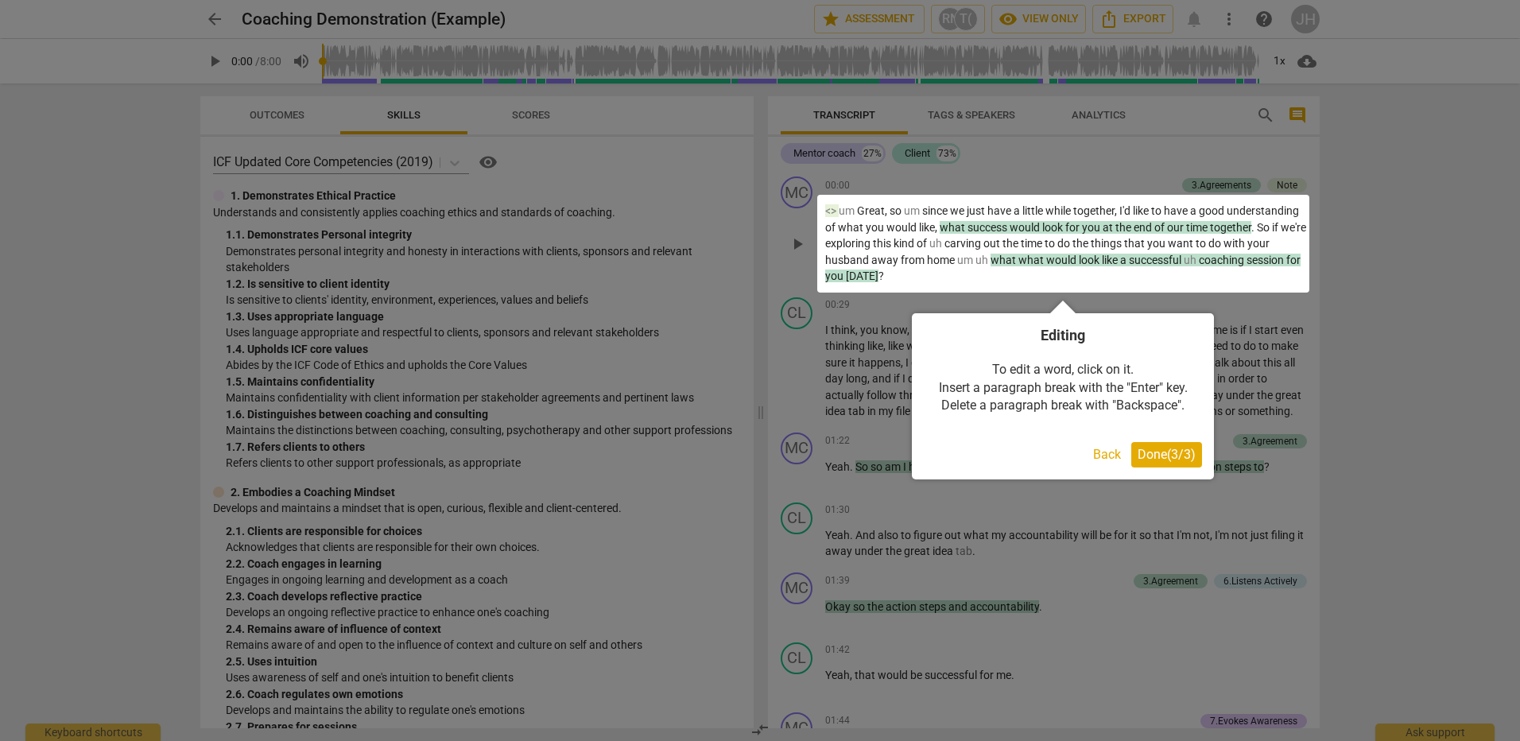
click at [1171, 456] on span "Done ( 3 / 3 )" at bounding box center [1167, 454] width 58 height 15
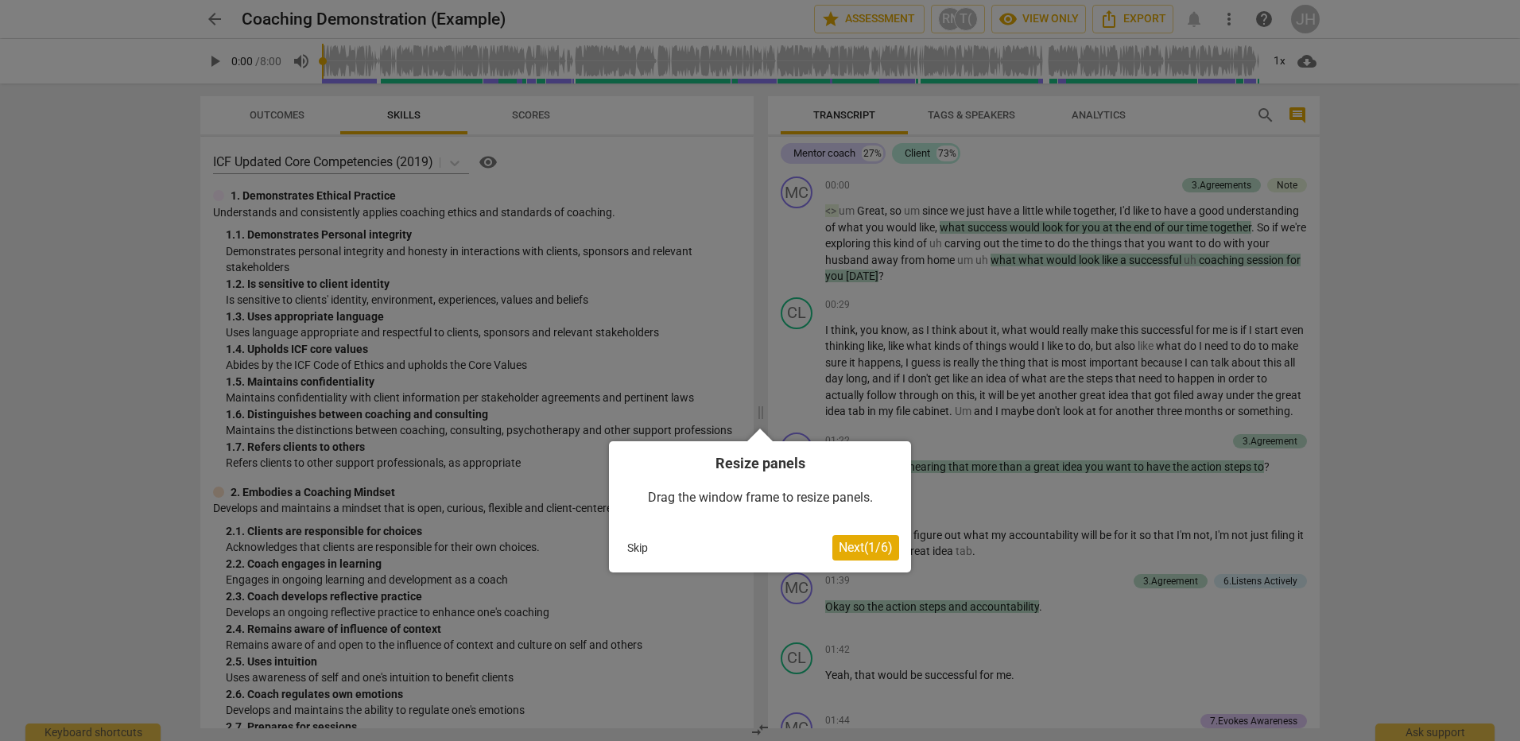
click at [884, 546] on span "Next ( 1 / 6 )" at bounding box center [866, 547] width 54 height 15
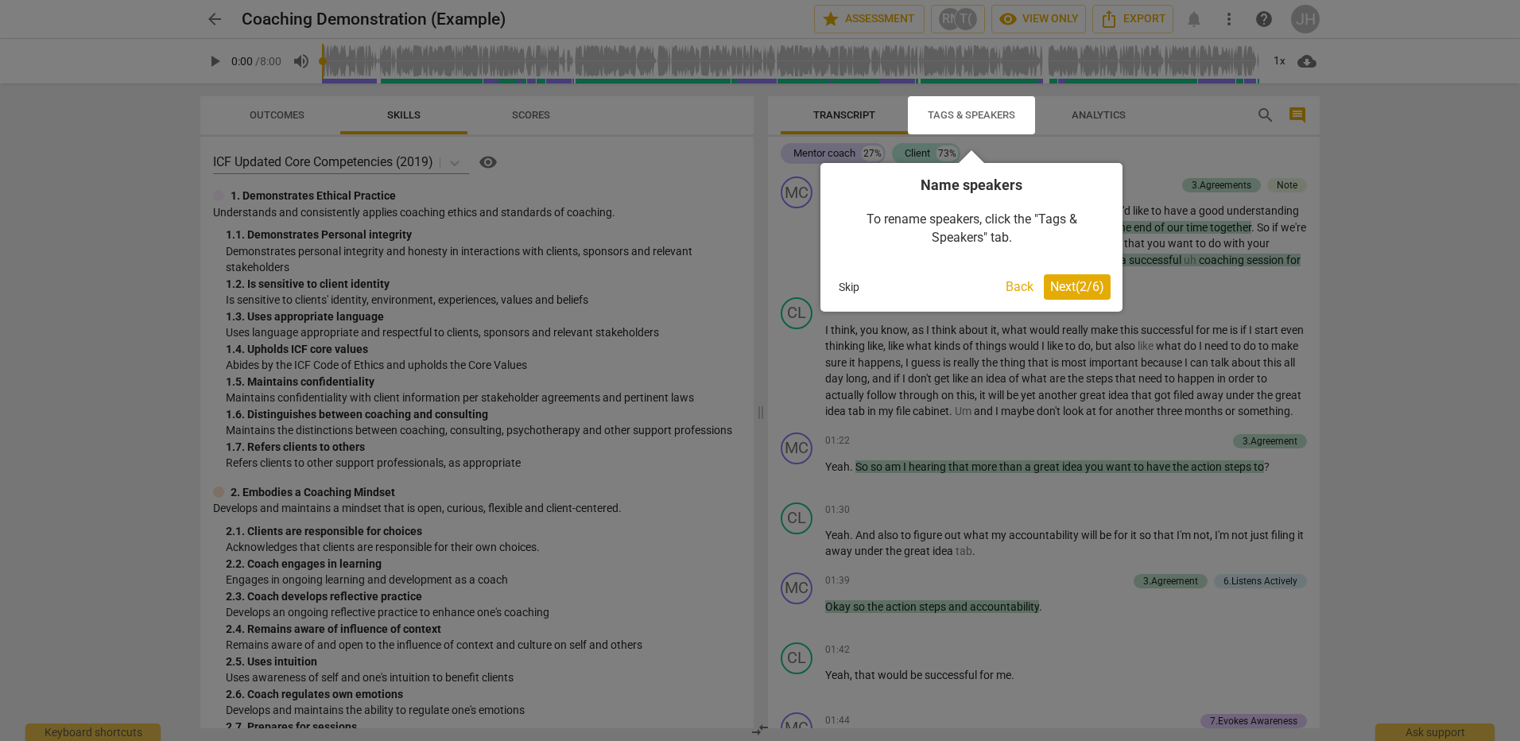
click at [1068, 289] on span "Next ( 2 / 6 )" at bounding box center [1077, 286] width 54 height 15
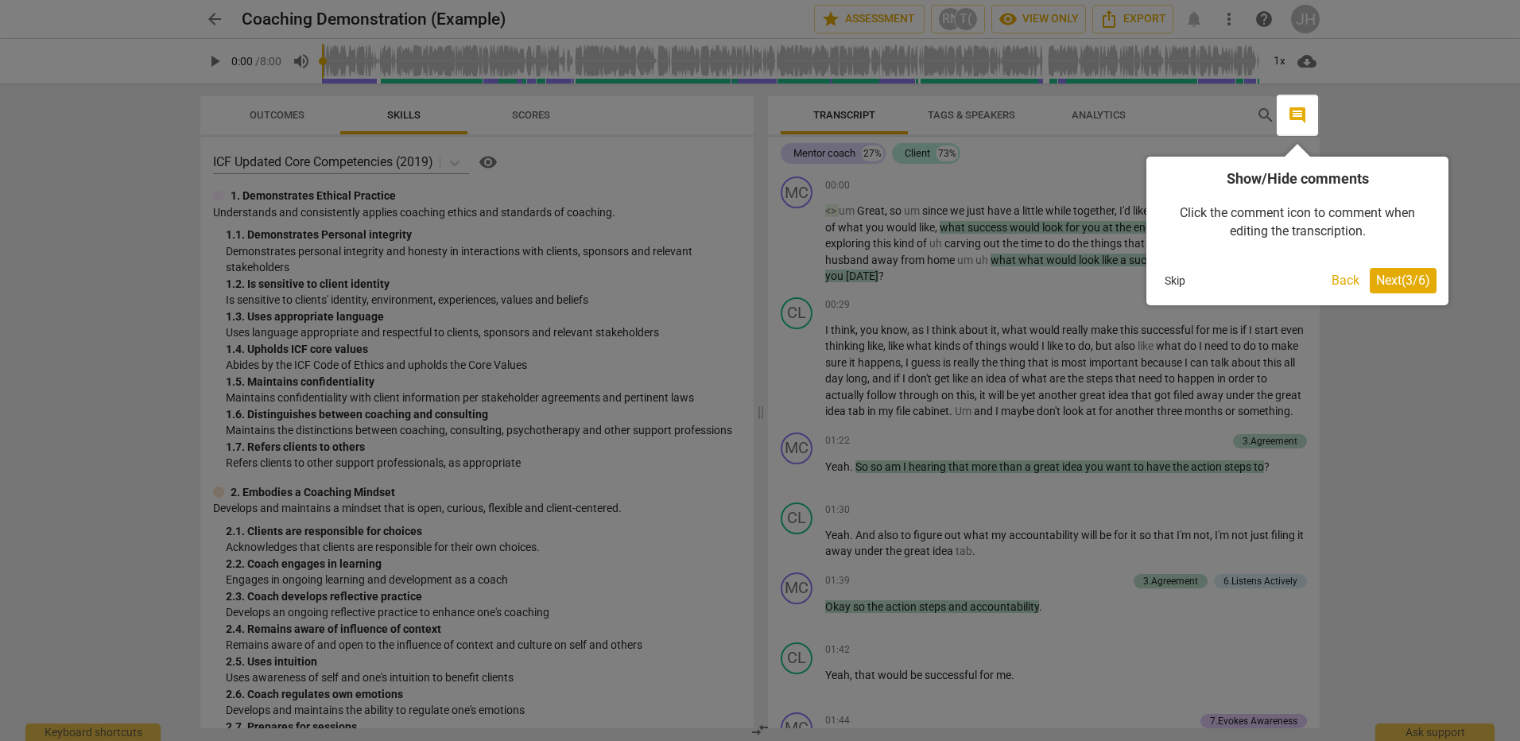
click at [1394, 278] on span "Next ( 3 / 6 )" at bounding box center [1403, 280] width 54 height 15
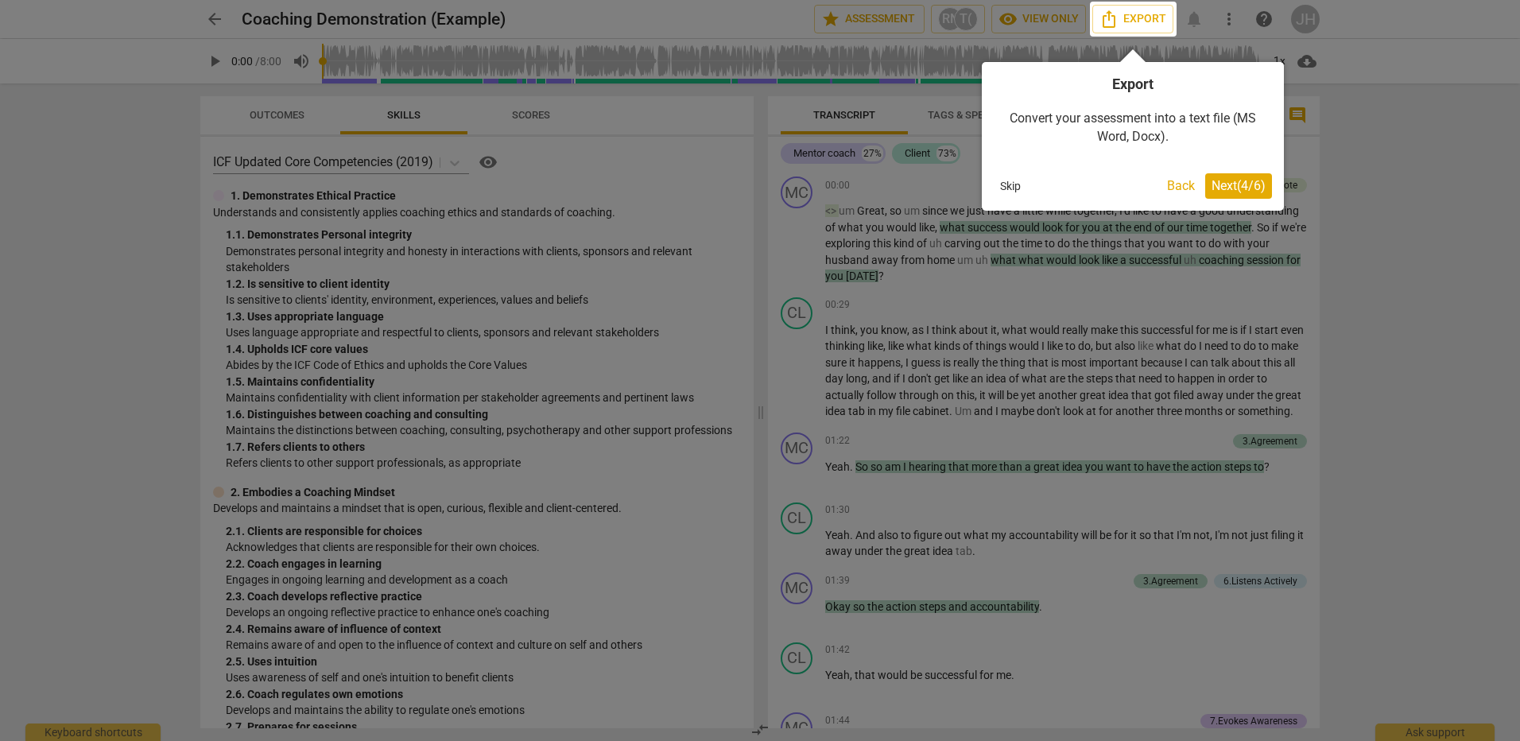
click at [1257, 180] on span "Next ( 4 / 6 )" at bounding box center [1238, 185] width 54 height 15
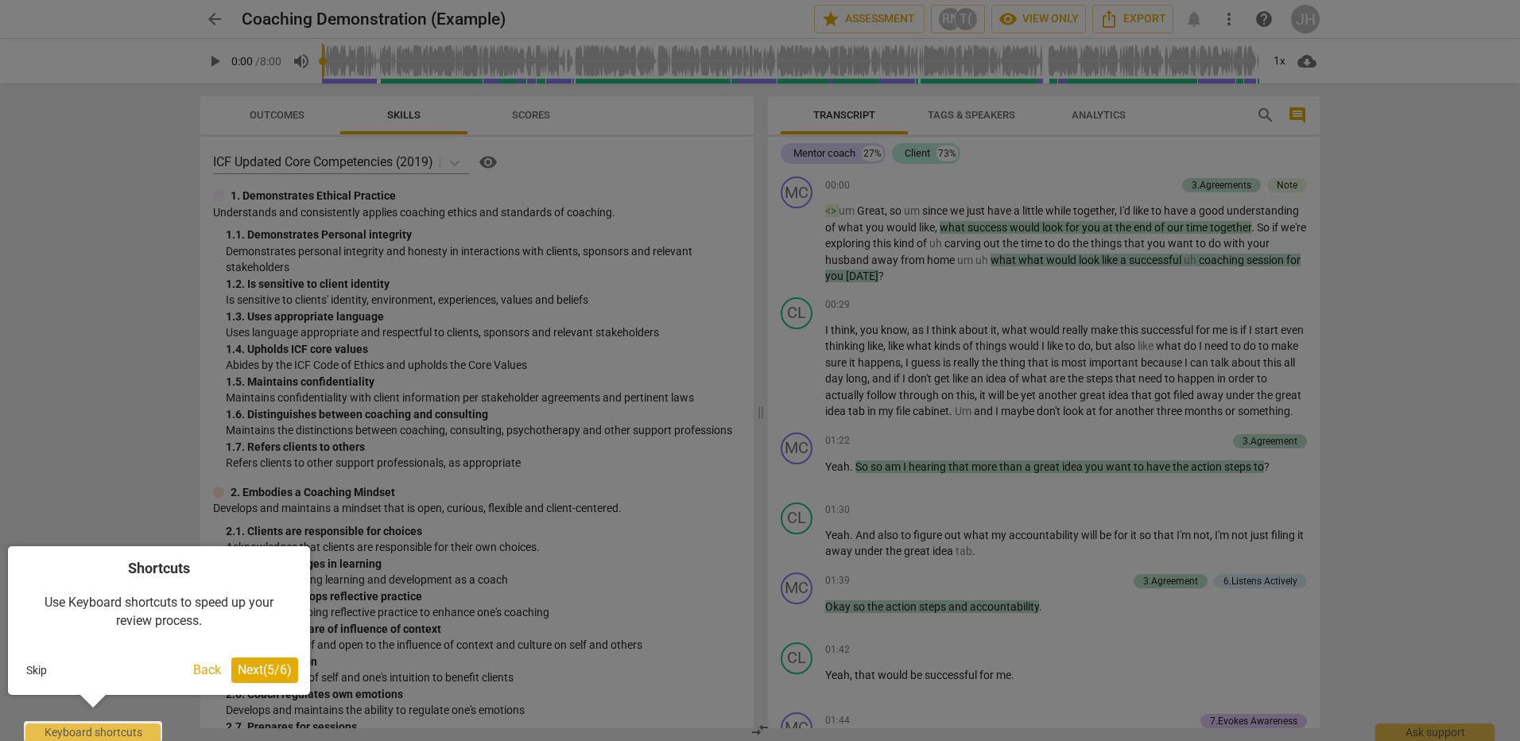
click at [277, 665] on span "Next ( 5 / 6 )" at bounding box center [265, 669] width 54 height 15
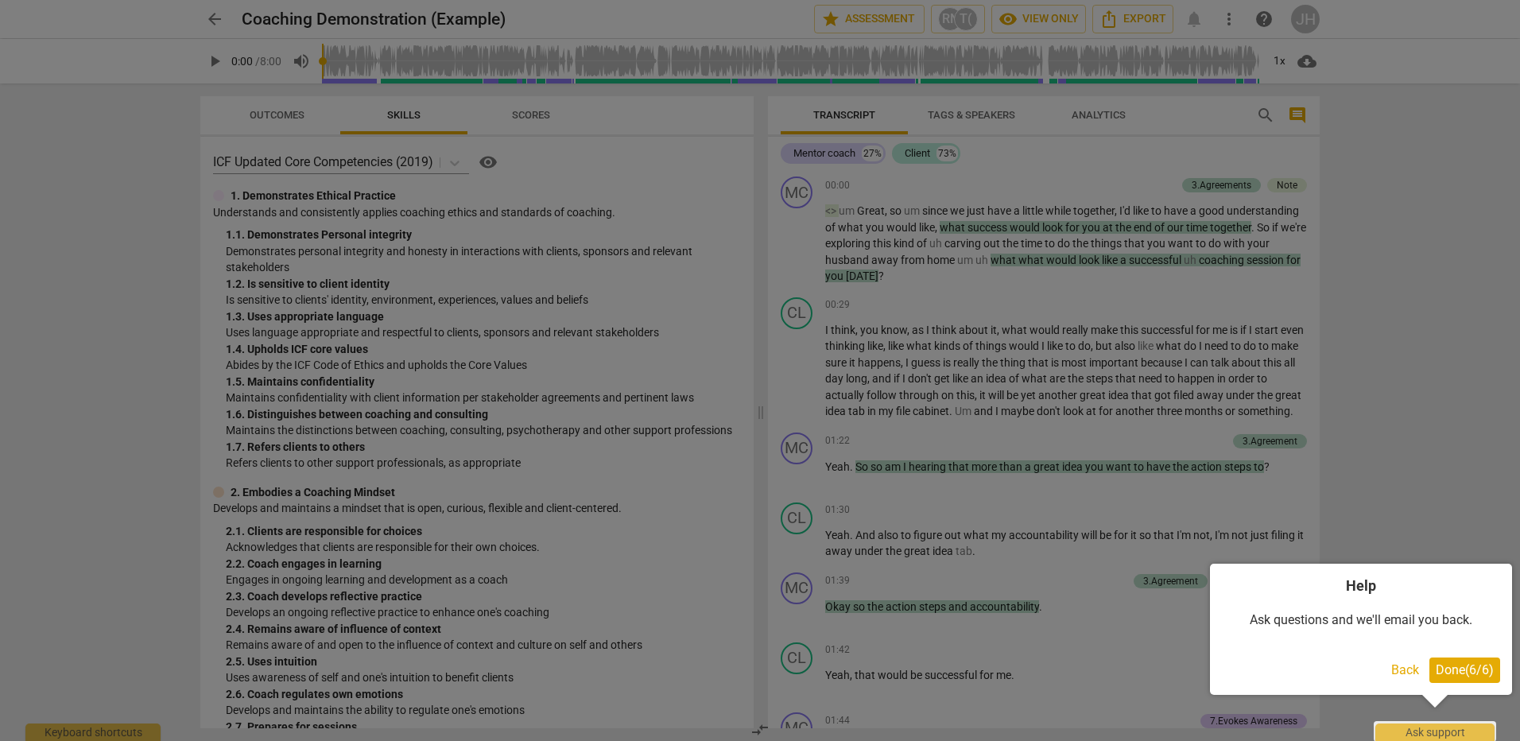
click at [1486, 671] on span "Done ( 6 / 6 )" at bounding box center [1465, 669] width 58 height 15
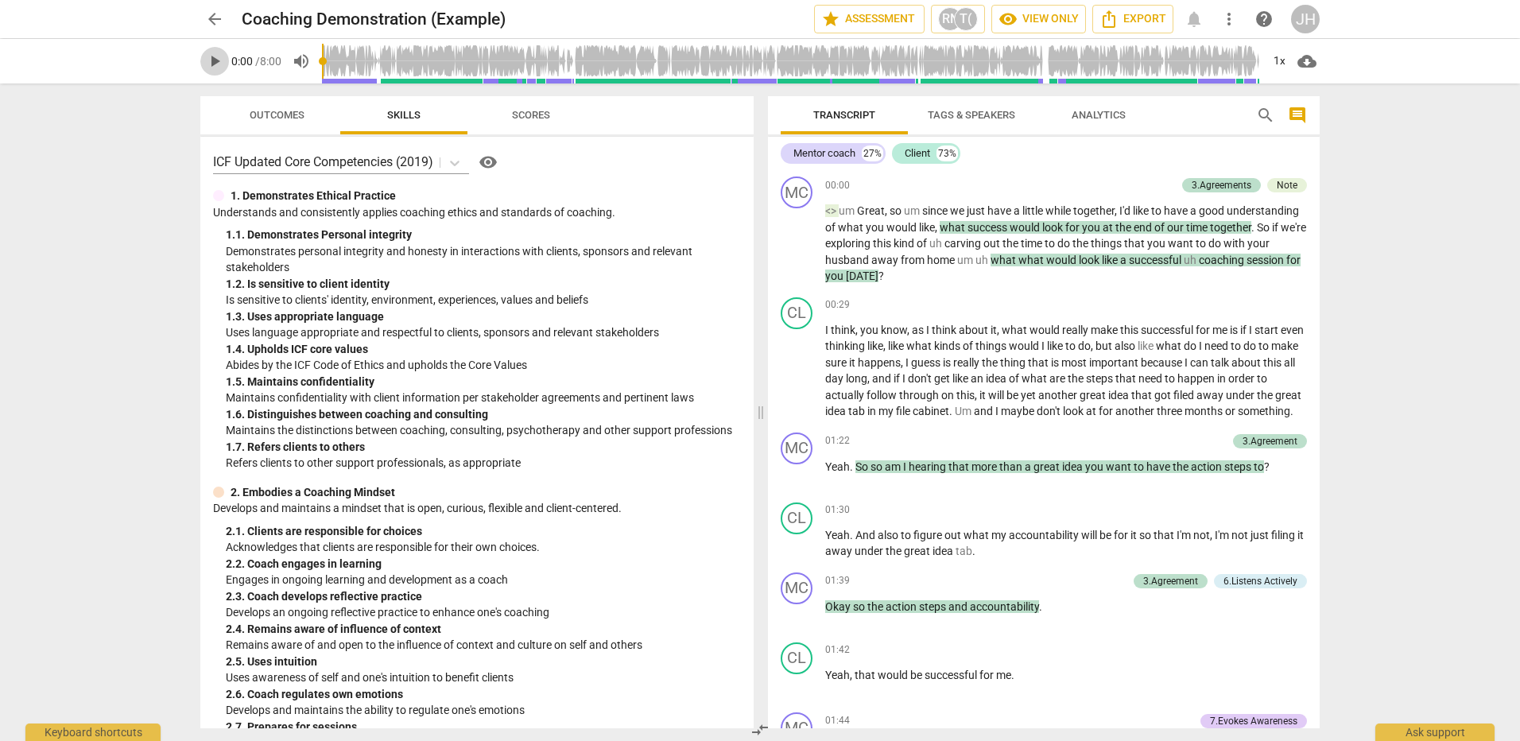
click at [223, 55] on span "play_arrow" at bounding box center [214, 61] width 19 height 19
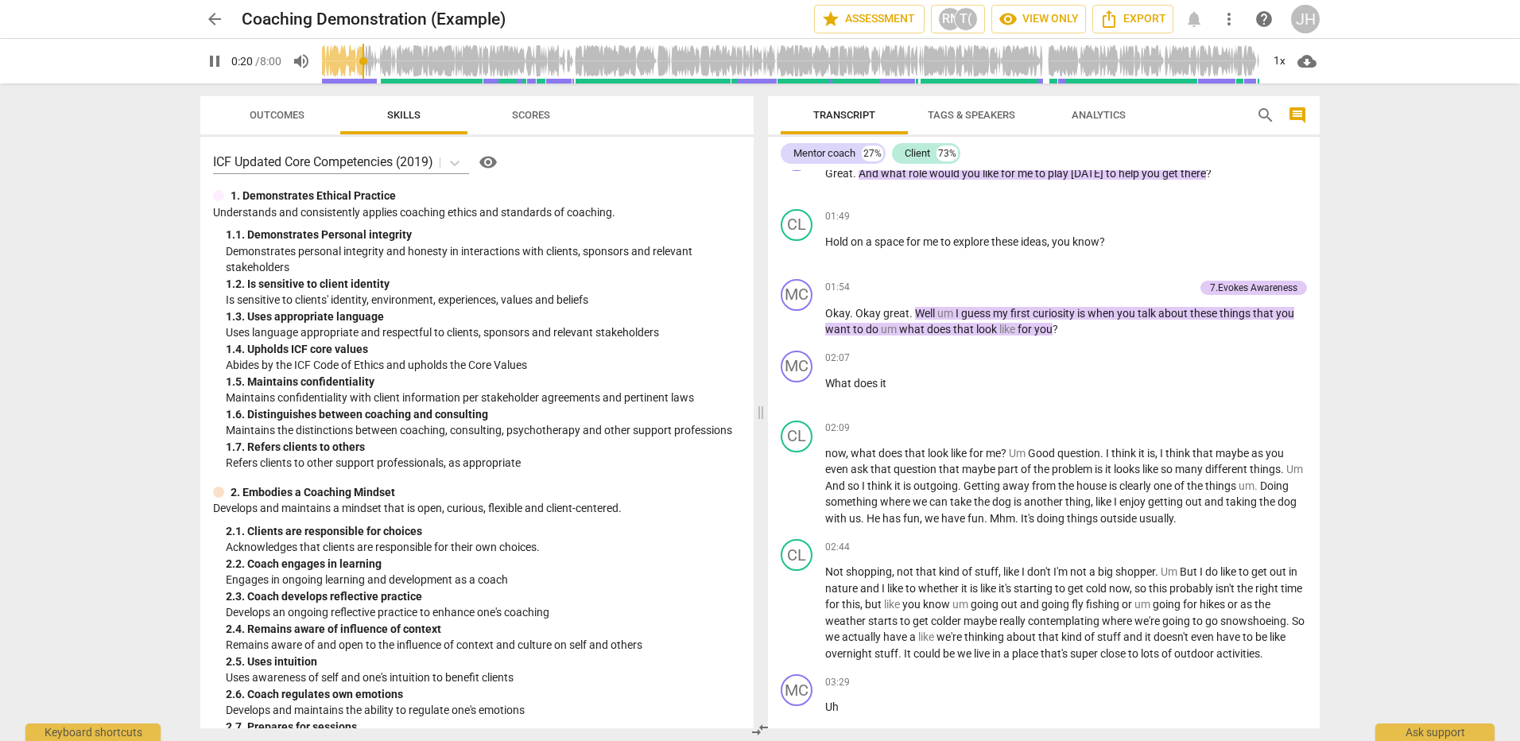
scroll to position [636, 0]
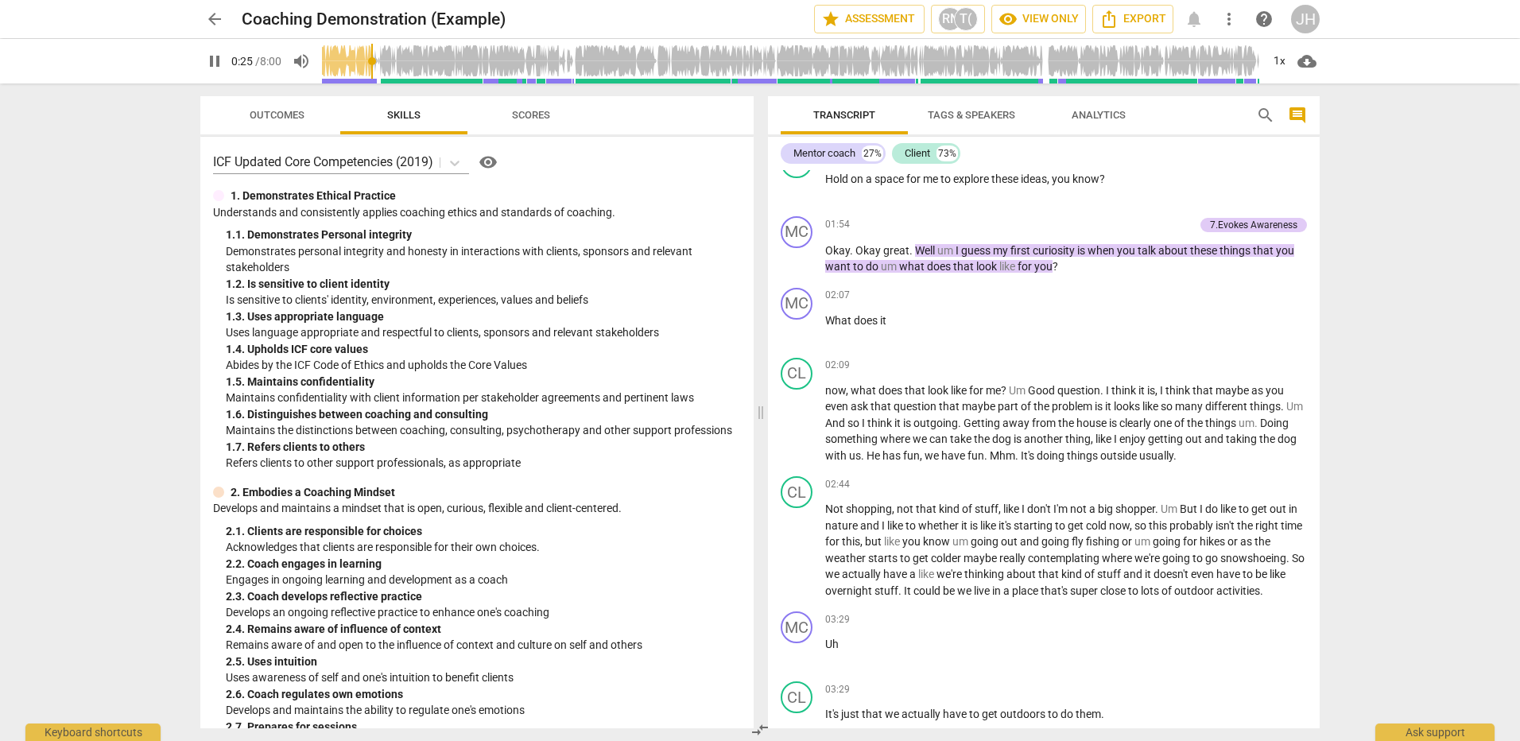
type input "26"
